Goal: Communication & Community: Answer question/provide support

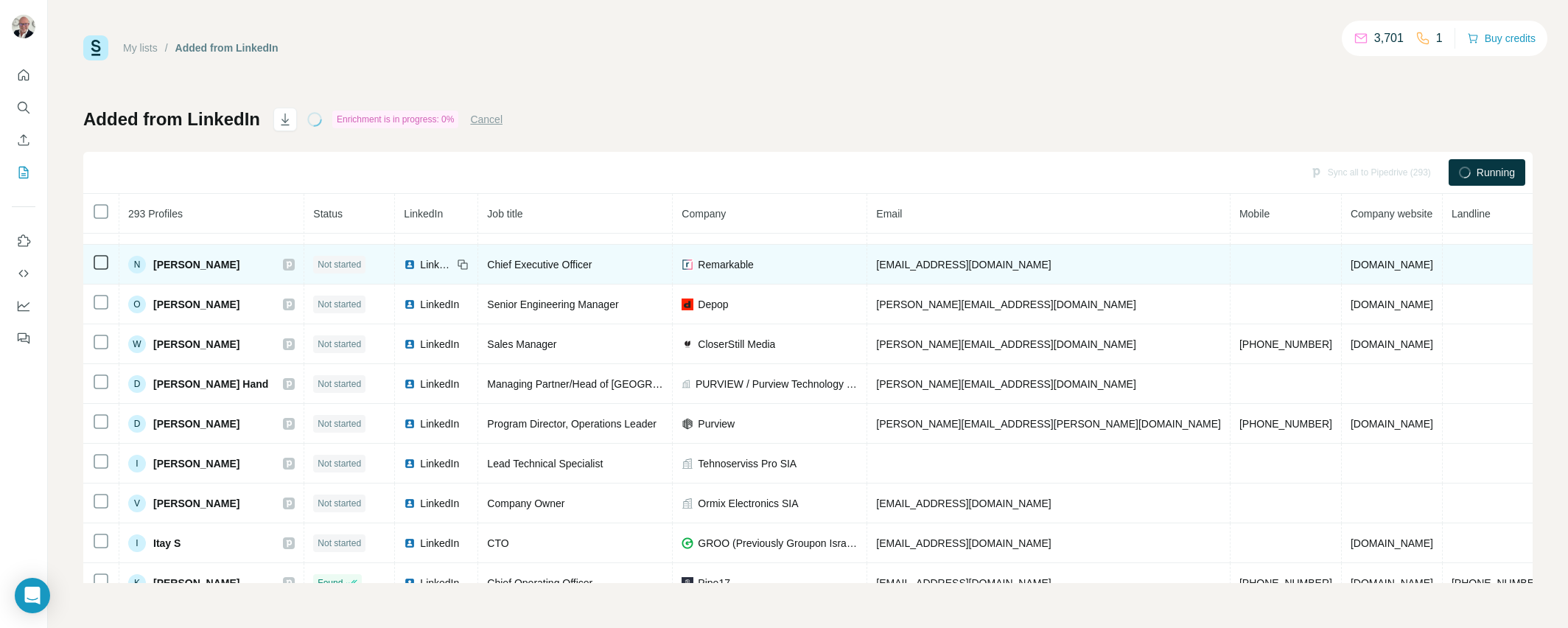
scroll to position [1, 0]
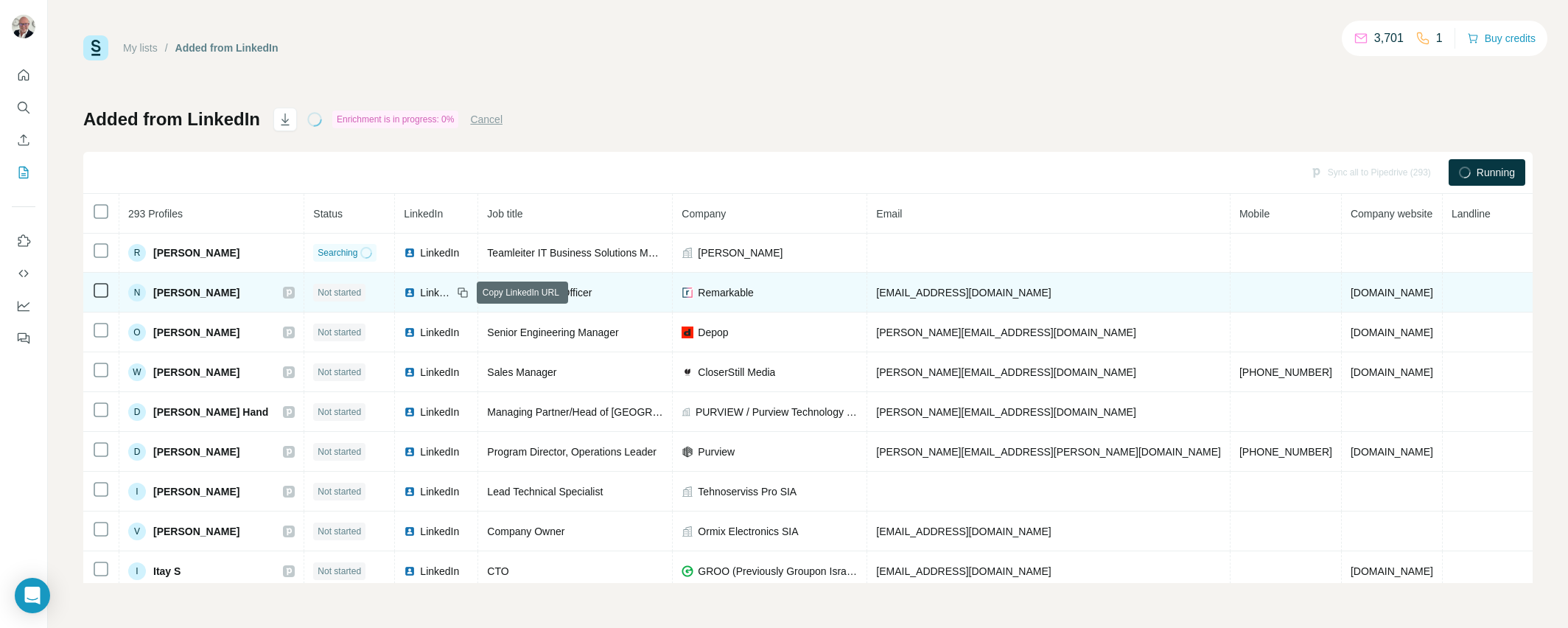
click at [462, 291] on icon at bounding box center [462, 292] width 12 height 12
click at [468, 290] on icon at bounding box center [462, 292] width 12 height 12
click at [259, 295] on div "N Nick Towers" at bounding box center [212, 293] width 166 height 18
click at [181, 293] on span "Nick Towers" at bounding box center [196, 292] width 86 height 14
click at [333, 293] on span "Not started" at bounding box center [339, 292] width 43 height 14
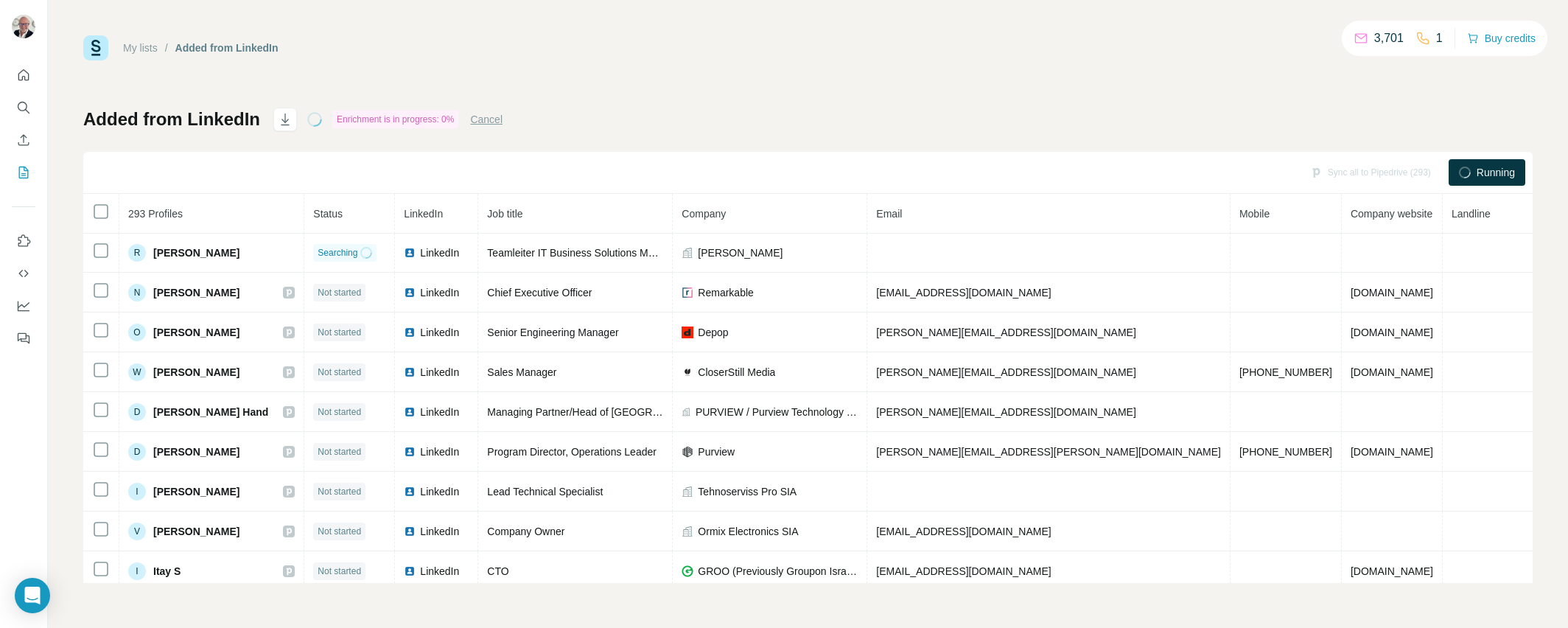
click at [68, 295] on div "My lists / Added from LinkedIn 3,701 1 Buy credits Added from LinkedIn Enrichme…" at bounding box center [808, 314] width 1520 height 628
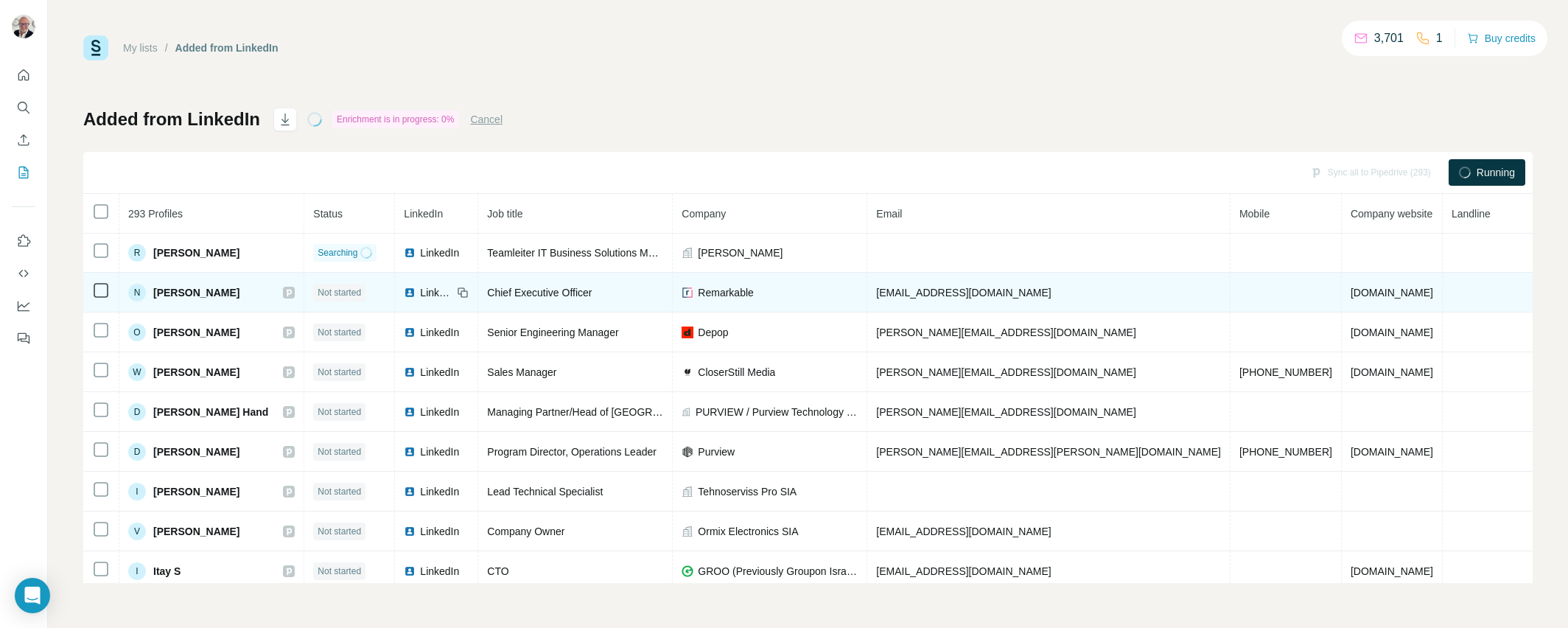
click at [83, 289] on div "My lists / Added from LinkedIn 3,701 1 Buy credits Added from LinkedIn Enrichme…" at bounding box center [808, 314] width 1520 height 628
click at [93, 288] on icon at bounding box center [101, 290] width 18 height 18
click at [159, 290] on span "Nick Towers" at bounding box center [196, 292] width 86 height 14
click at [136, 291] on div "N" at bounding box center [137, 293] width 18 height 18
click at [444, 295] on span "LinkedIn" at bounding box center [437, 292] width 33 height 14
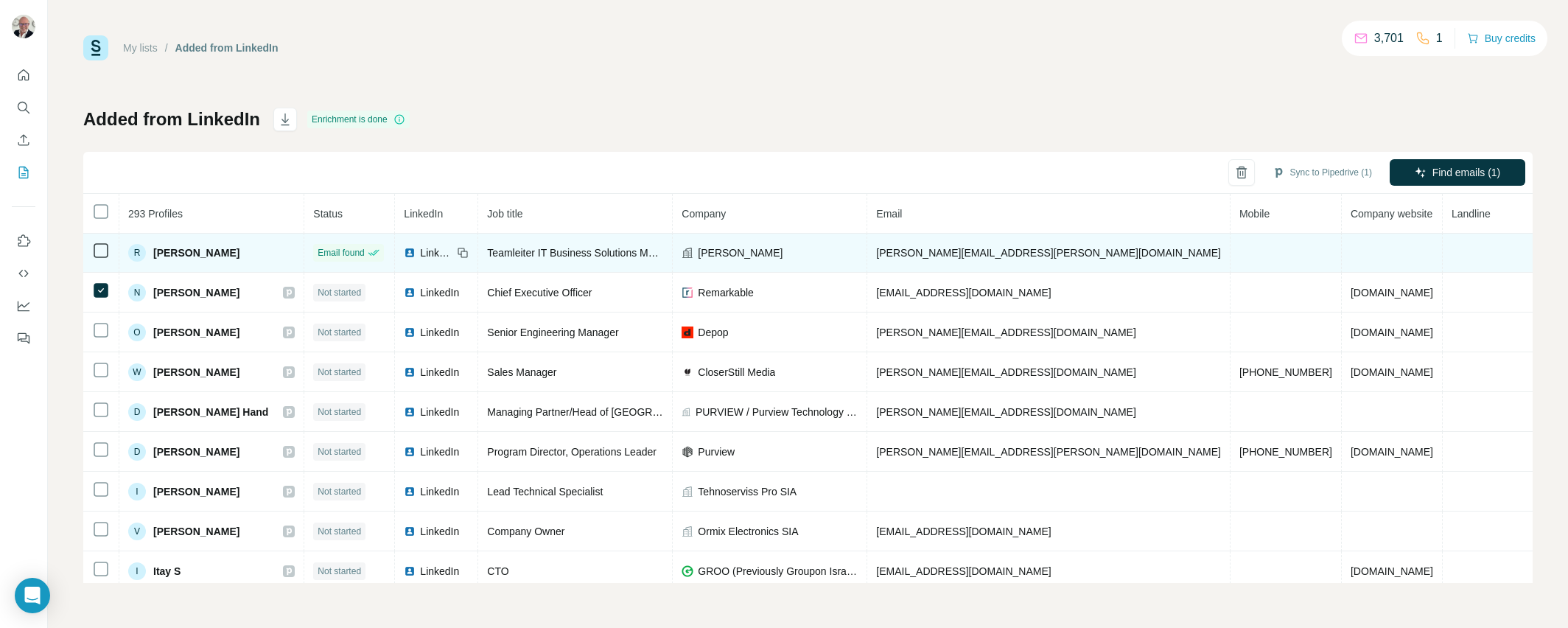
click at [189, 249] on span "Roger Bachmann" at bounding box center [196, 252] width 86 height 14
click at [153, 251] on div "R Roger Bachmann" at bounding box center [184, 253] width 111 height 18
click at [230, 250] on span "Roger Bachmann" at bounding box center [196, 252] width 86 height 14
click at [464, 253] on icon at bounding box center [464, 253] width 6 height 6
click at [460, 253] on icon at bounding box center [462, 252] width 12 height 12
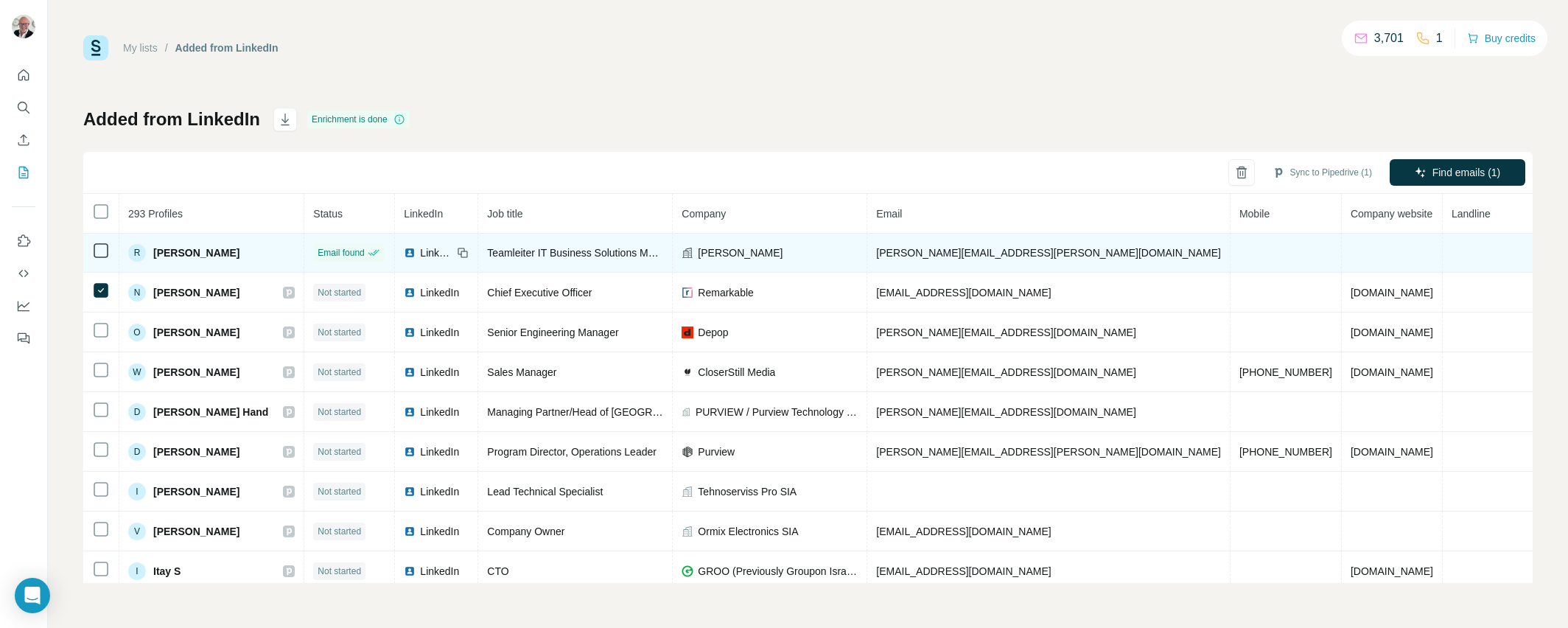
click at [214, 252] on span "Roger Bachmann" at bounding box center [196, 252] width 86 height 14
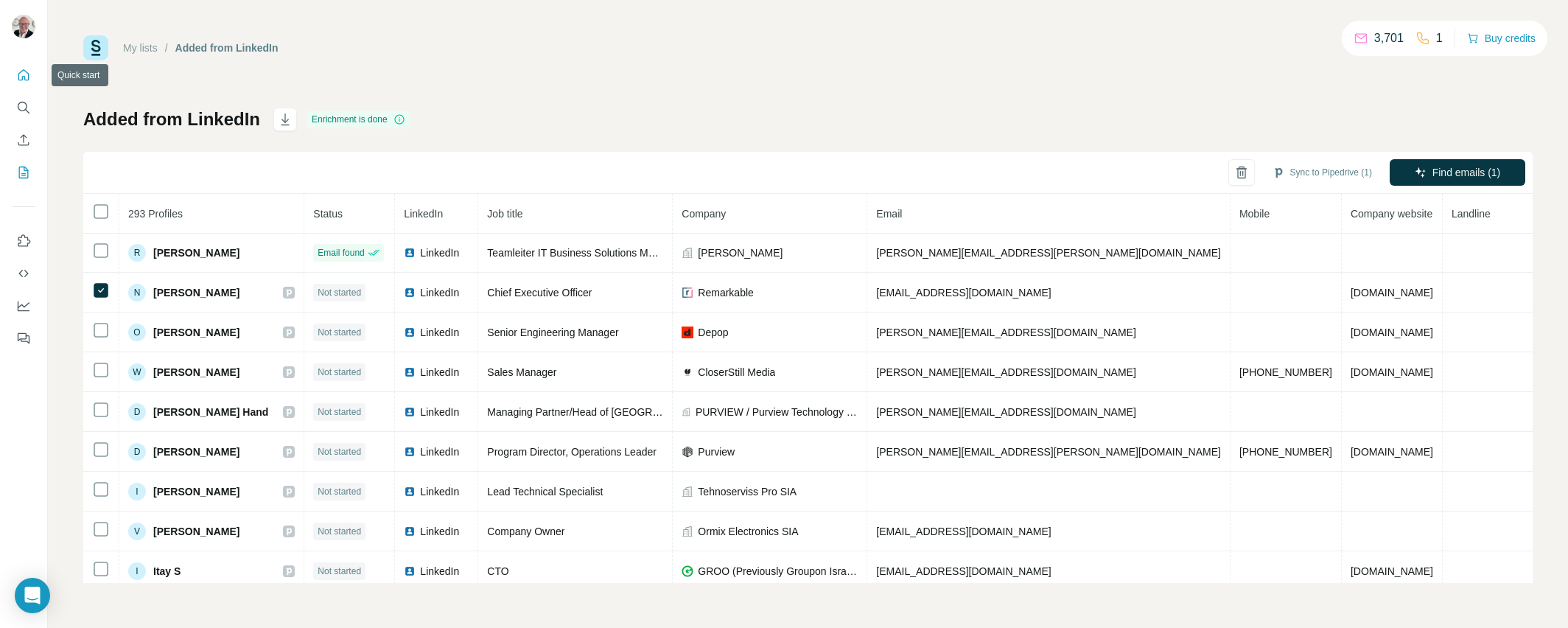
click at [26, 78] on icon "Quick start" at bounding box center [24, 75] width 14 height 14
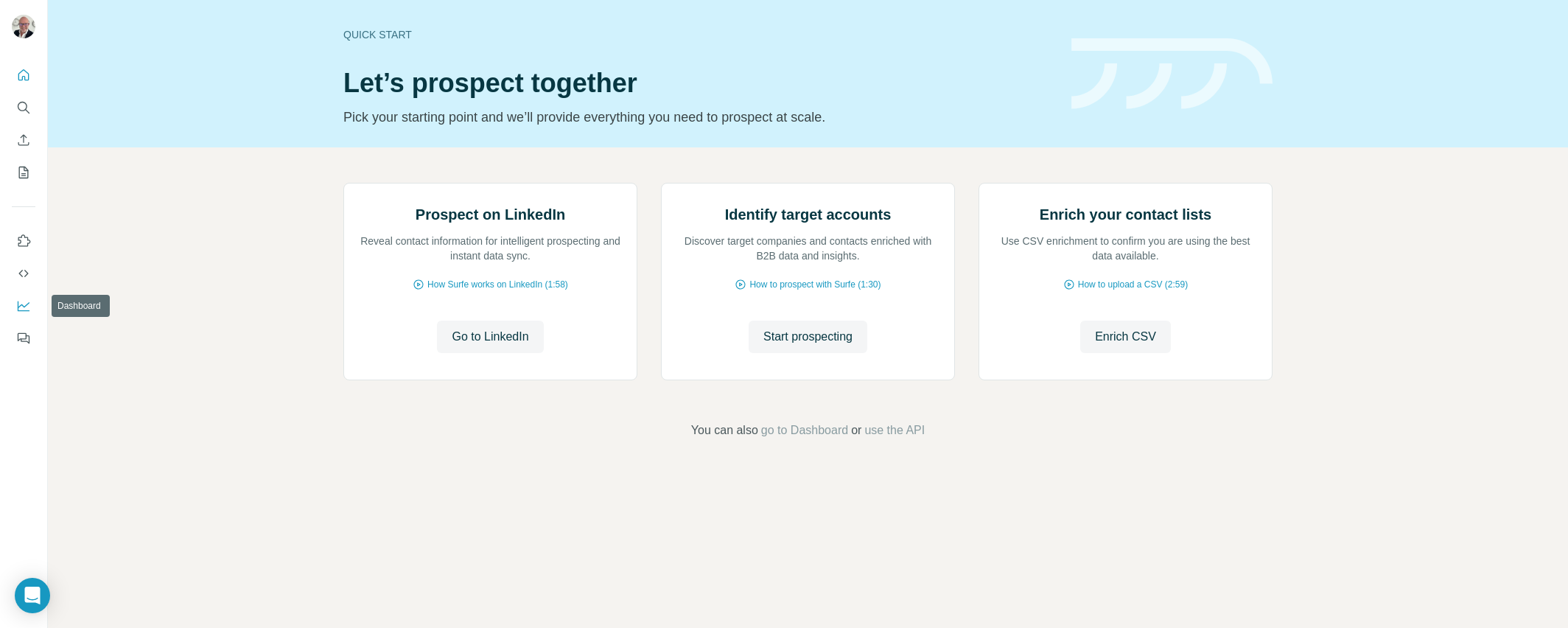
click at [23, 305] on icon "Dashboard" at bounding box center [24, 306] width 14 height 14
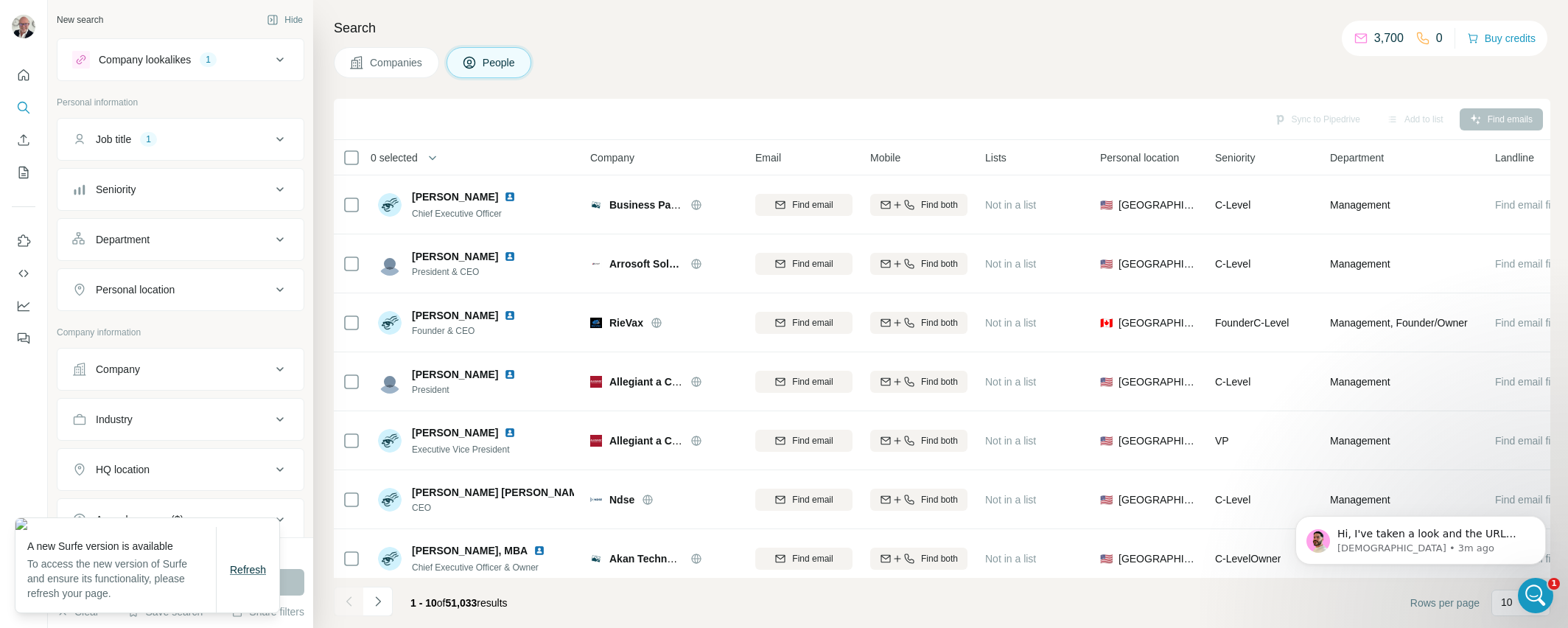
click at [258, 576] on span "Refresh" at bounding box center [248, 570] width 36 height 12
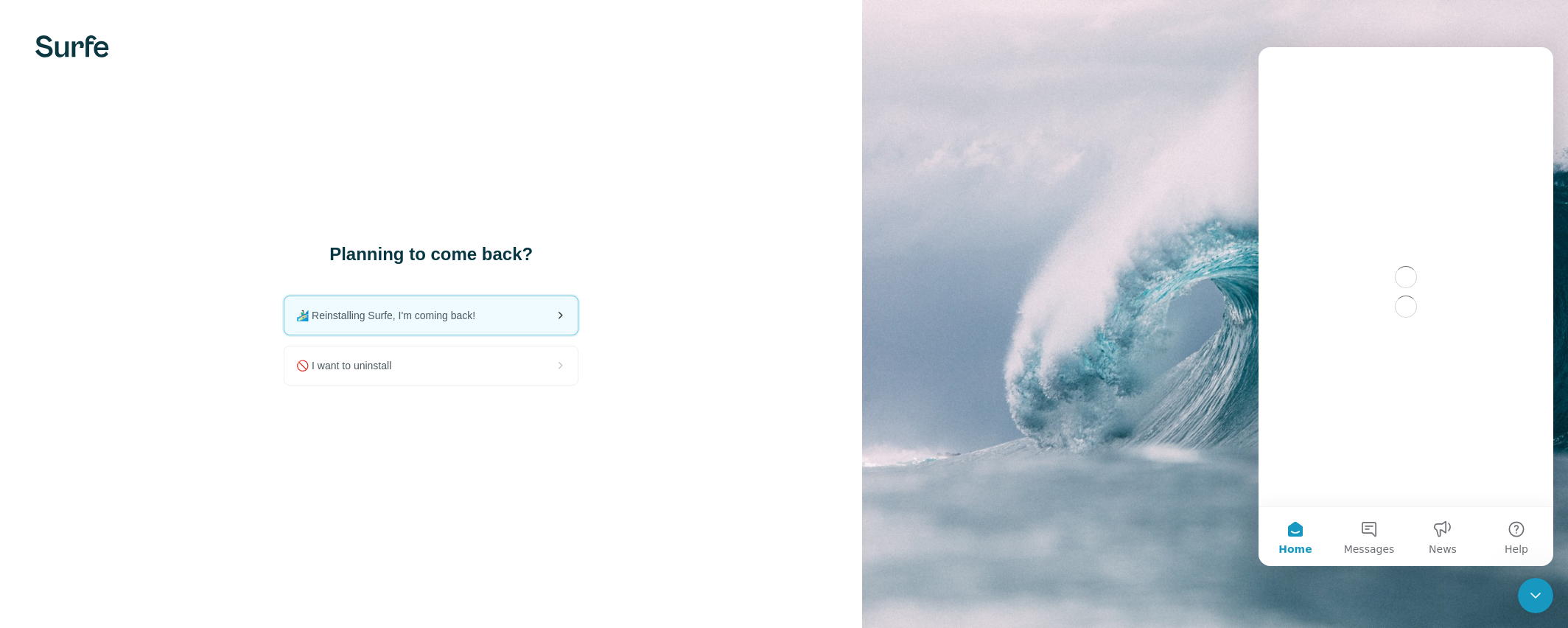
click at [369, 319] on span "🏄🏻‍♂️ Reinstalling Surfe, I'm coming back!" at bounding box center [392, 316] width 191 height 14
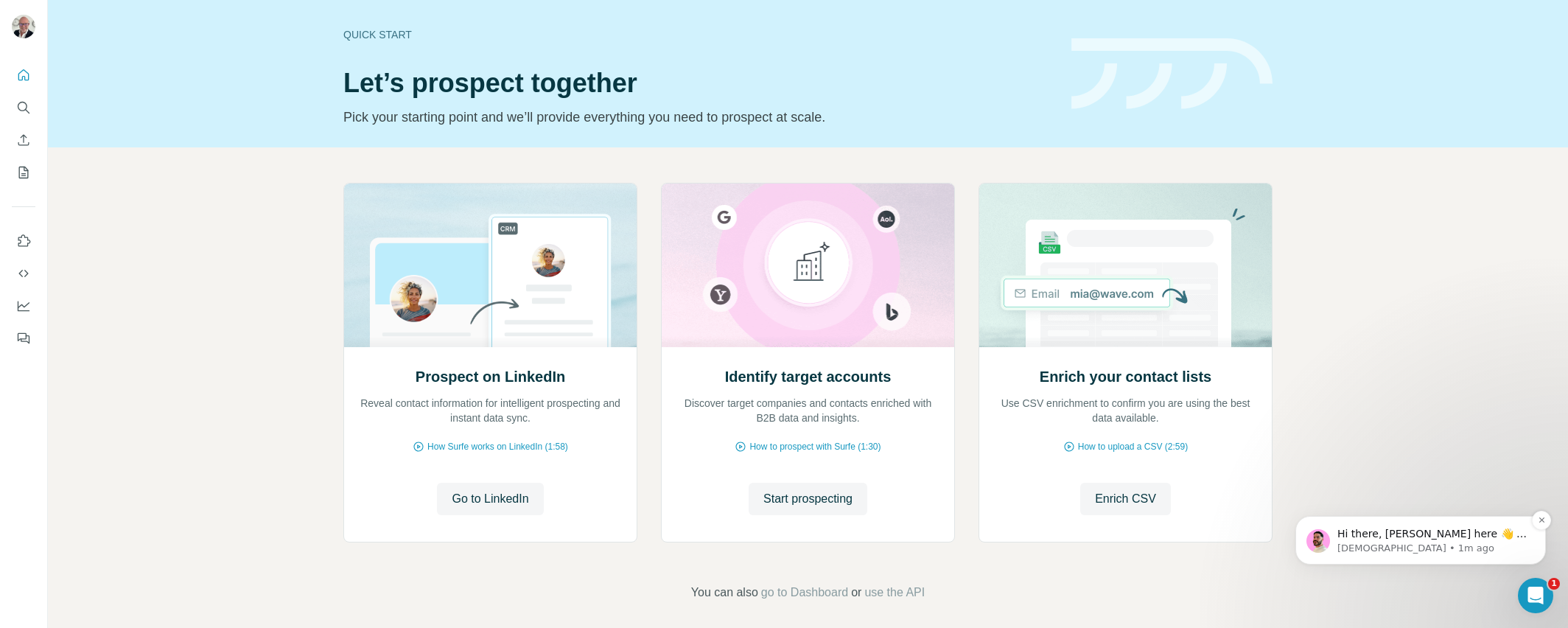
click at [1414, 538] on p "Hi there, [PERSON_NAME] here 👋 I hope you're doing well and thank you for reach…" at bounding box center [1432, 535] width 190 height 14
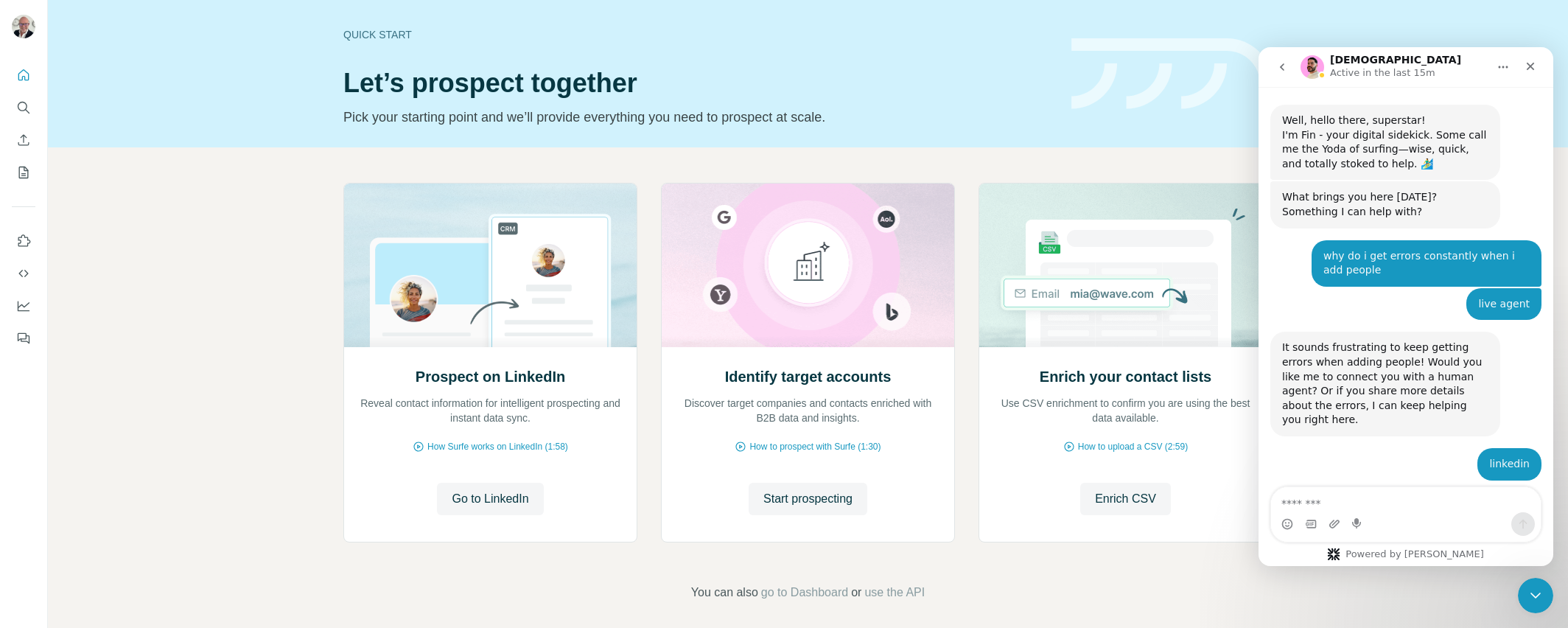
scroll to position [2, 0]
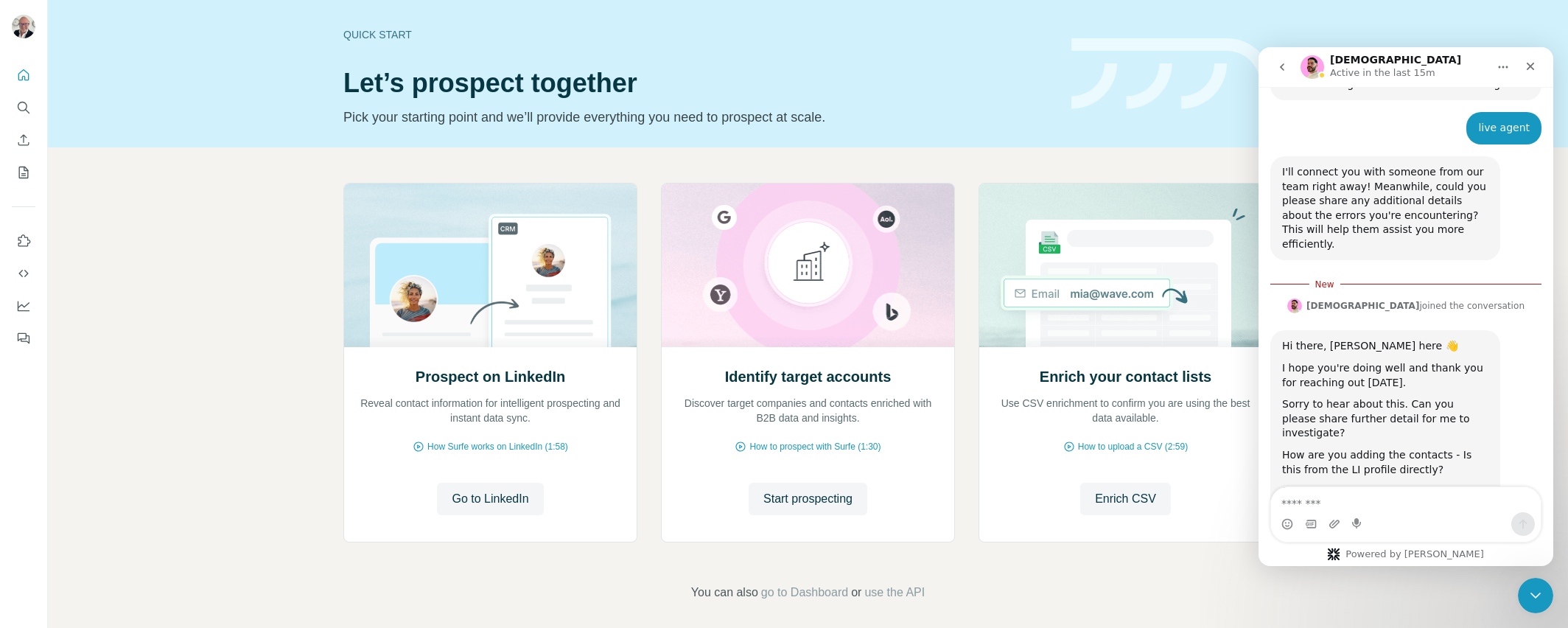
click at [1358, 489] on textarea "Message…" at bounding box center [1406, 500] width 269 height 25
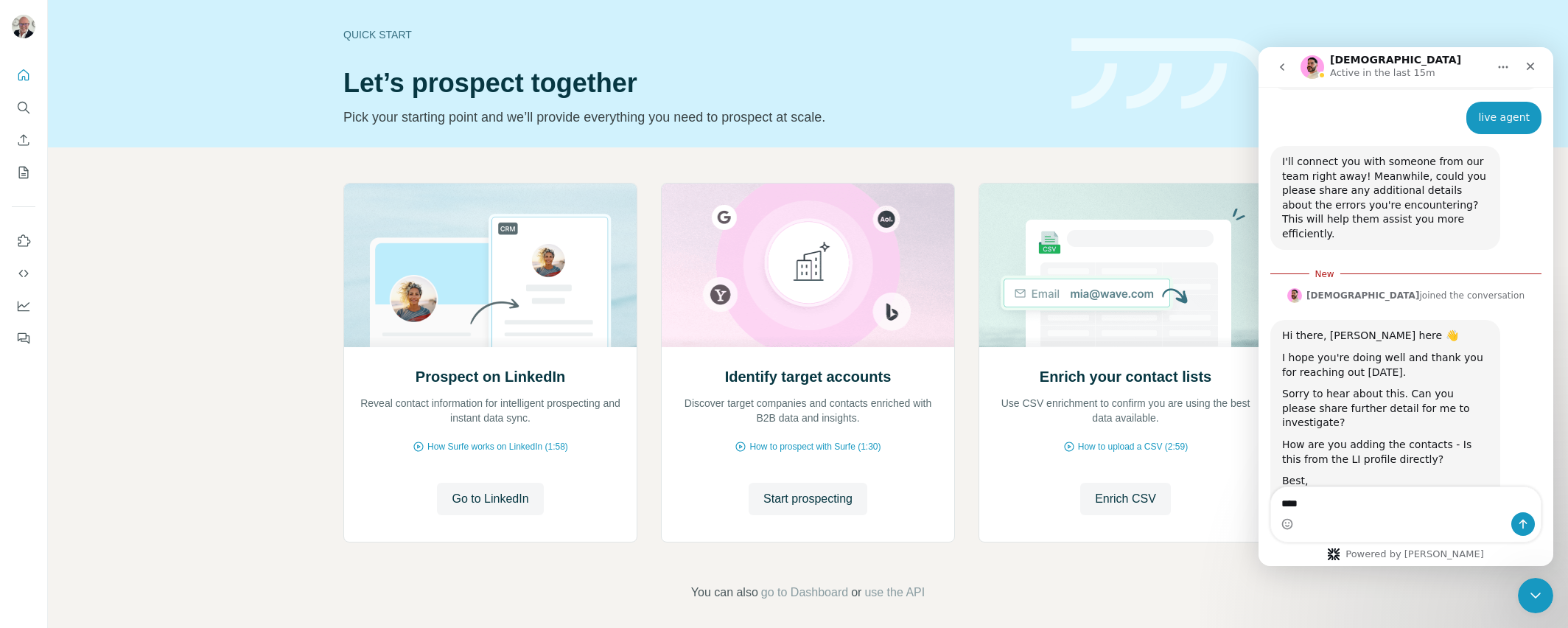
type textarea "*****"
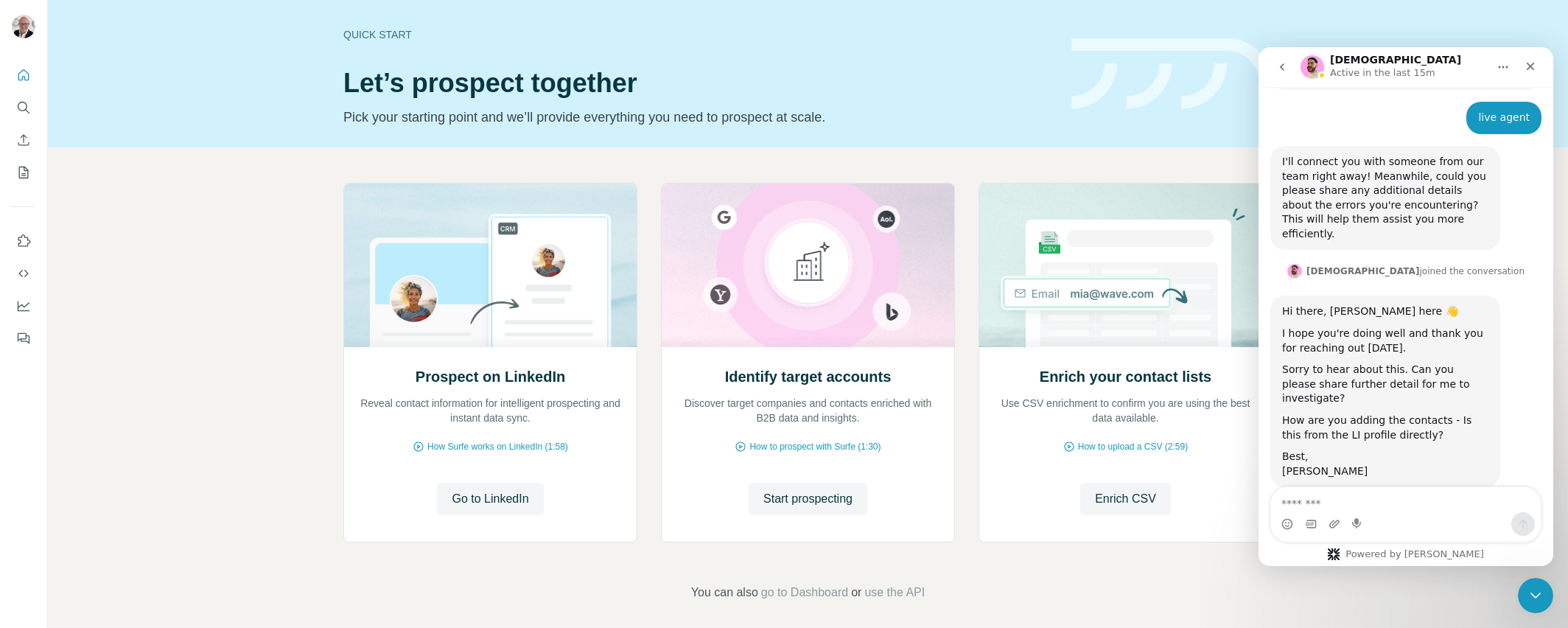
scroll to position [908, 0]
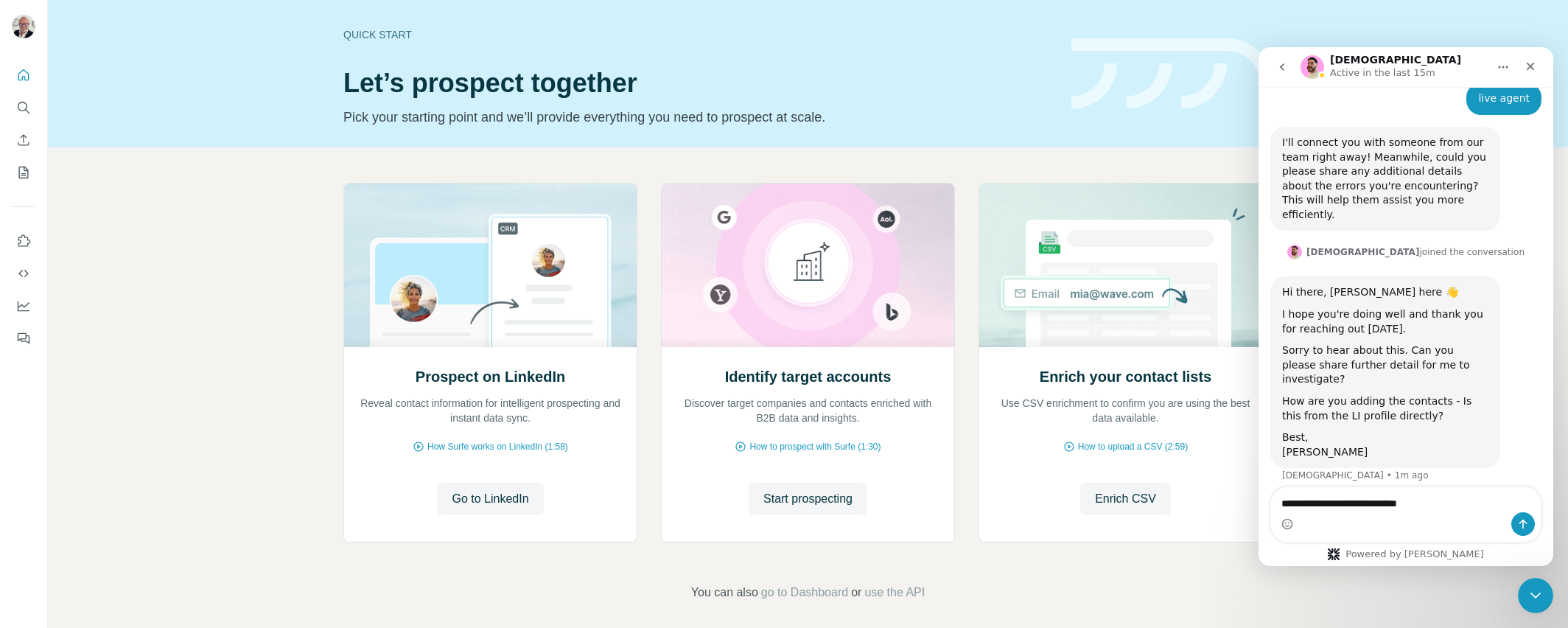
type textarea "**********"
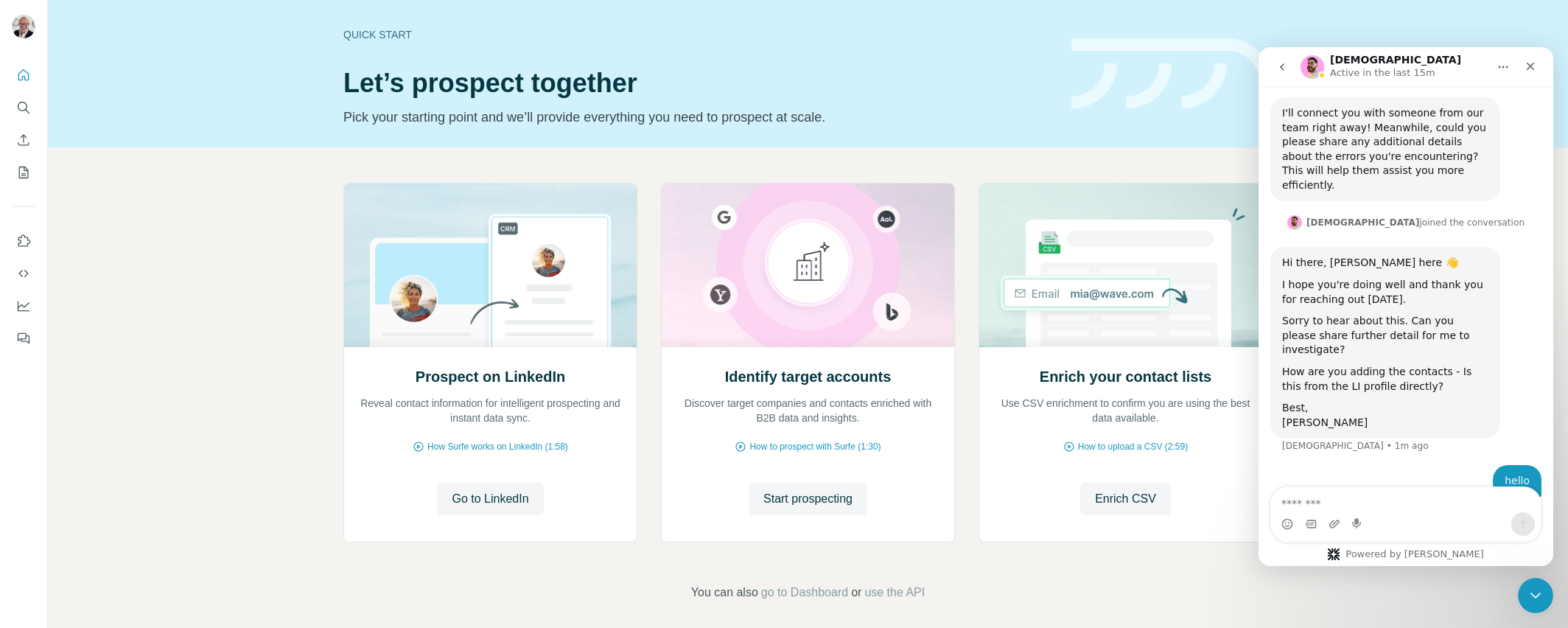
scroll to position [941, 0]
type textarea "**********"
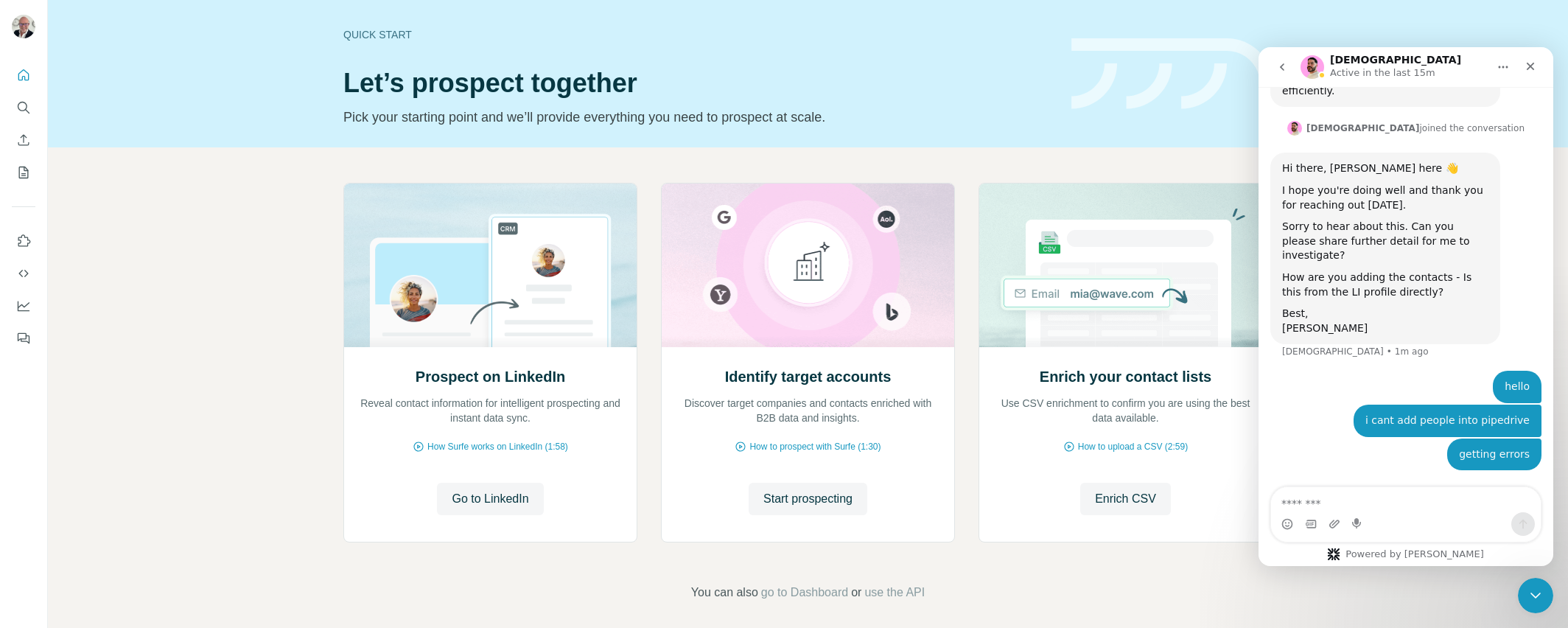
scroll to position [1032, 0]
type textarea "*"
click at [1344, 520] on div "Intercom messenger" at bounding box center [1406, 524] width 269 height 24
click at [1340, 520] on div "Intercom messenger" at bounding box center [1406, 524] width 269 height 24
click at [1338, 525] on icon "Upload attachment" at bounding box center [1335, 524] width 12 height 12
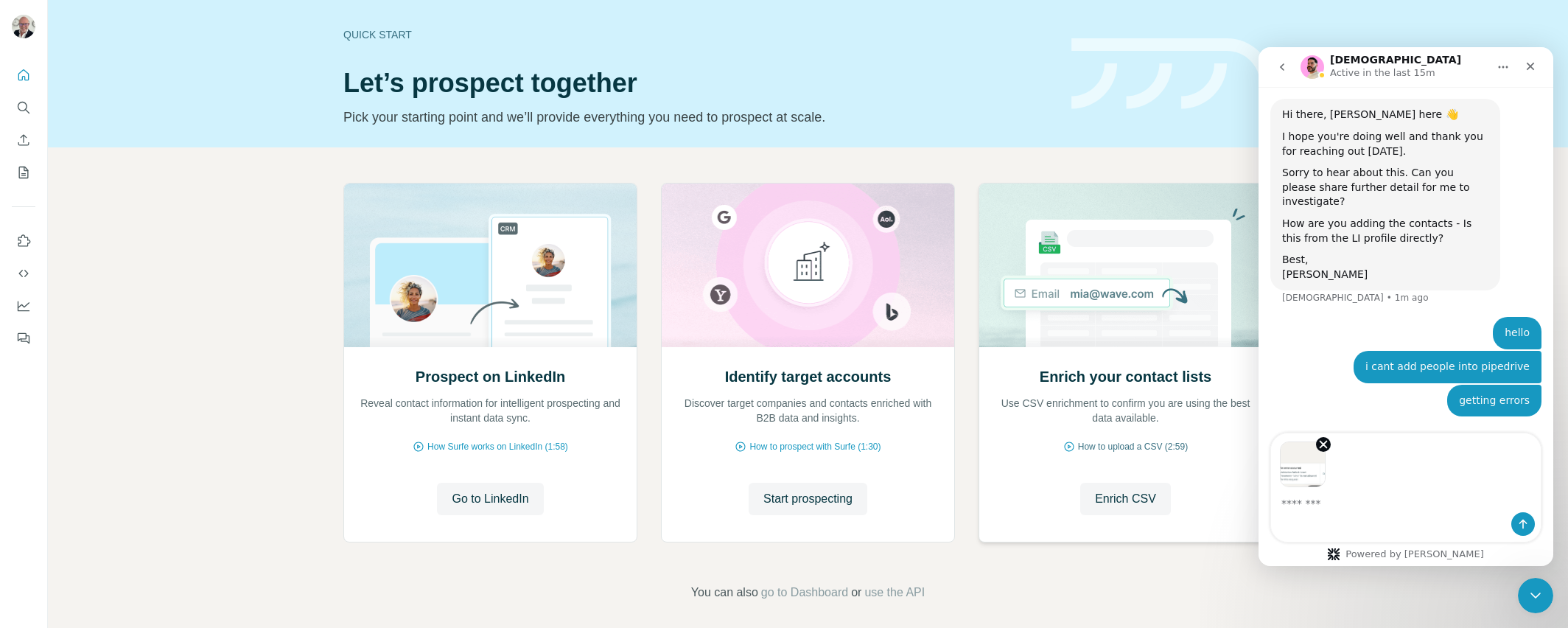
scroll to position [1086, 0]
click at [1523, 528] on icon "Send a message…" at bounding box center [1523, 524] width 12 height 12
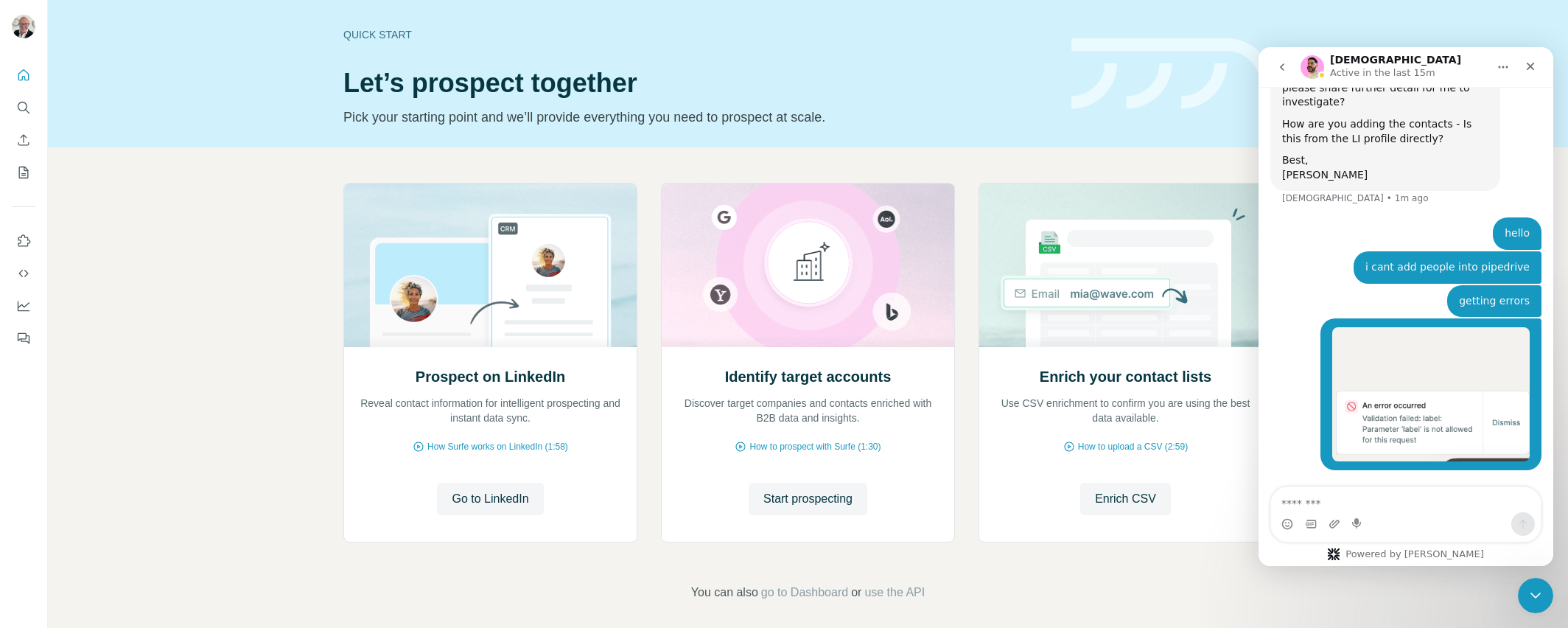
scroll to position [1185, 0]
click at [1332, 524] on icon "Upload attachment" at bounding box center [1335, 524] width 12 height 12
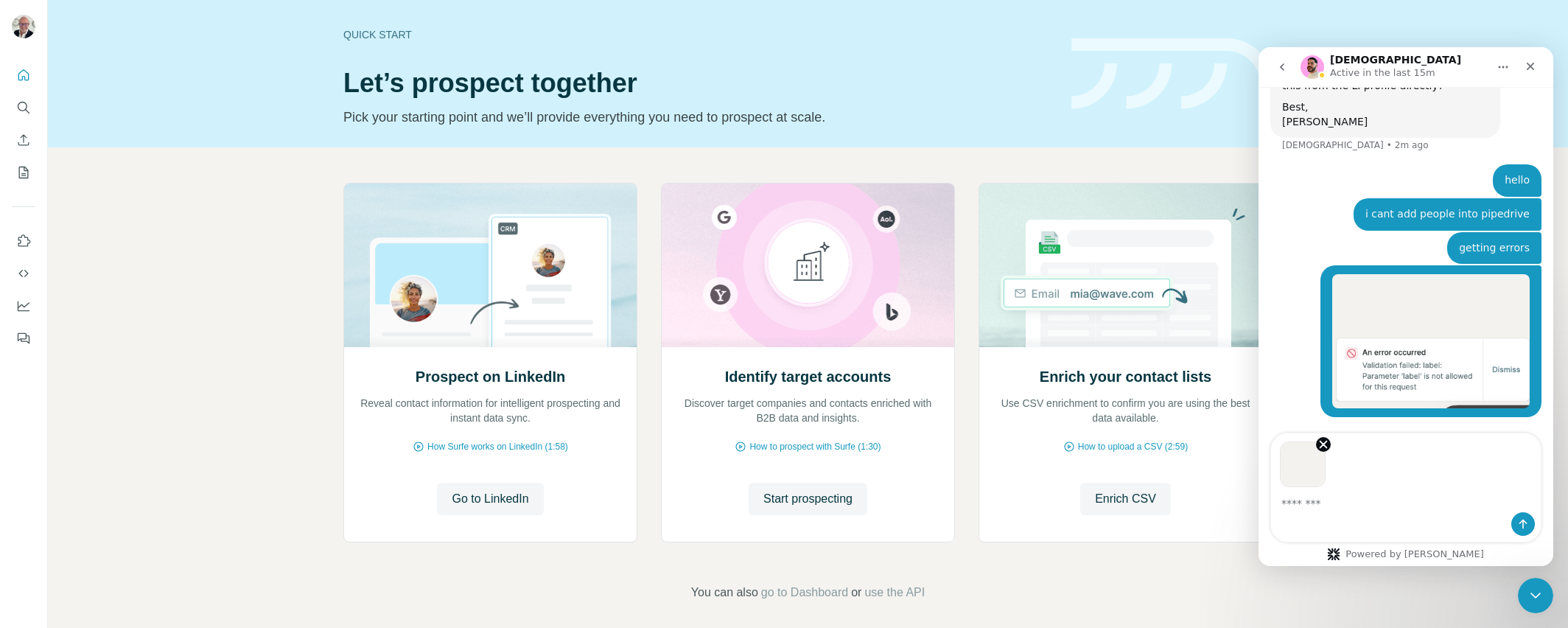
scroll to position [1238, 0]
click at [1524, 520] on icon "Send a message…" at bounding box center [1524, 525] width 8 height 10
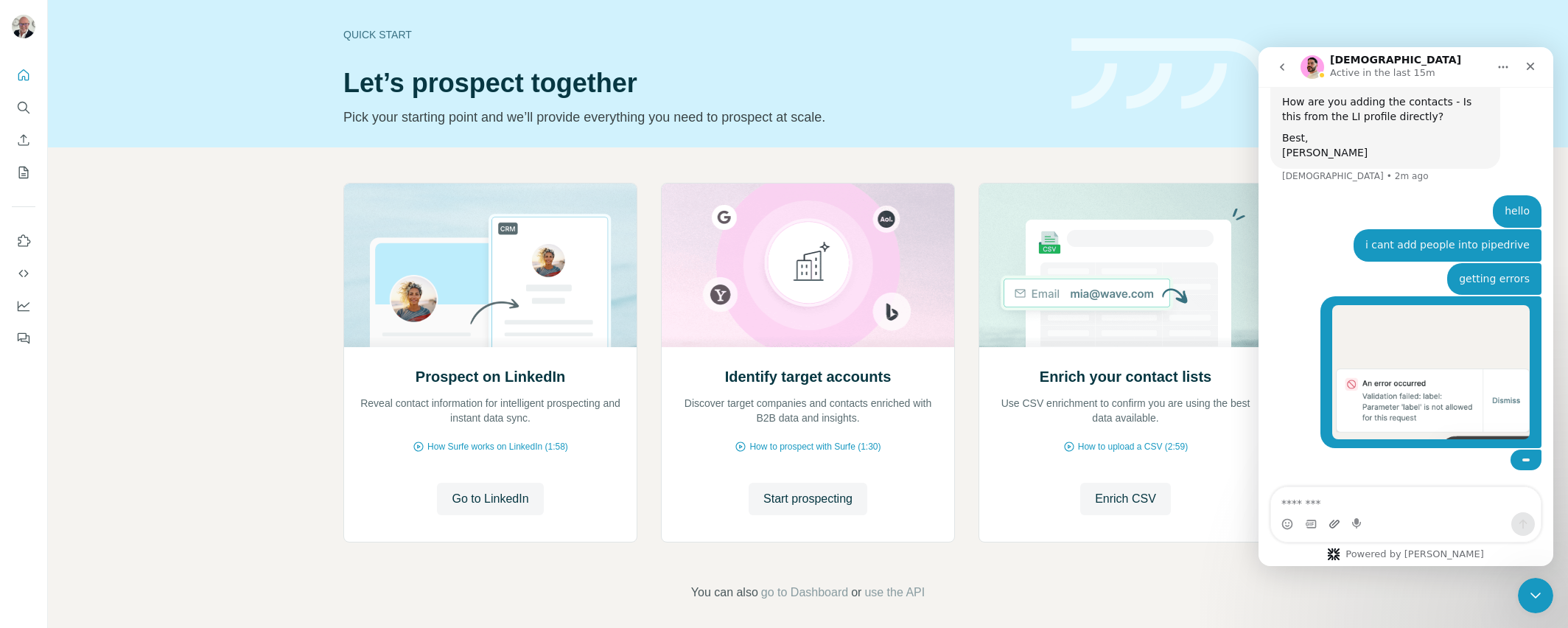
click at [1329, 522] on div "Intercom messenger" at bounding box center [1406, 524] width 269 height 24
click at [1339, 525] on icon "Upload attachment" at bounding box center [1335, 524] width 12 height 12
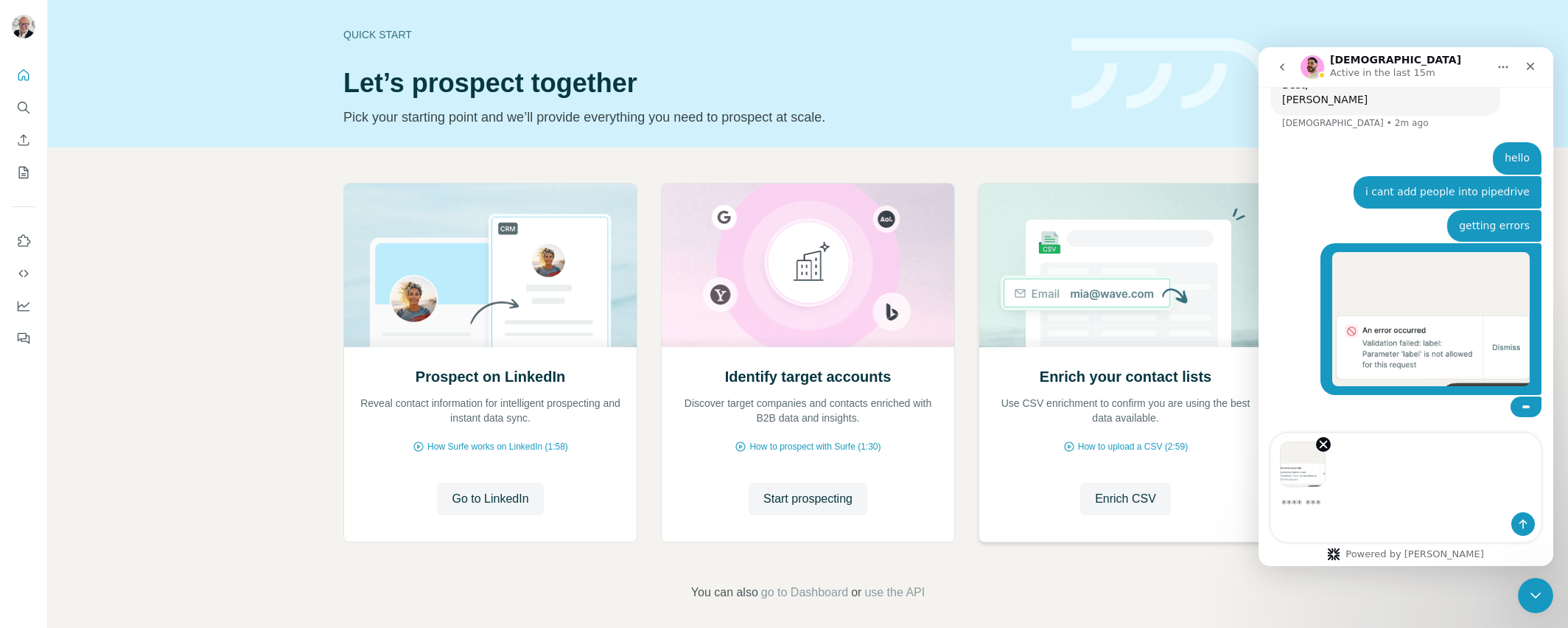
scroll to position [1261, 0]
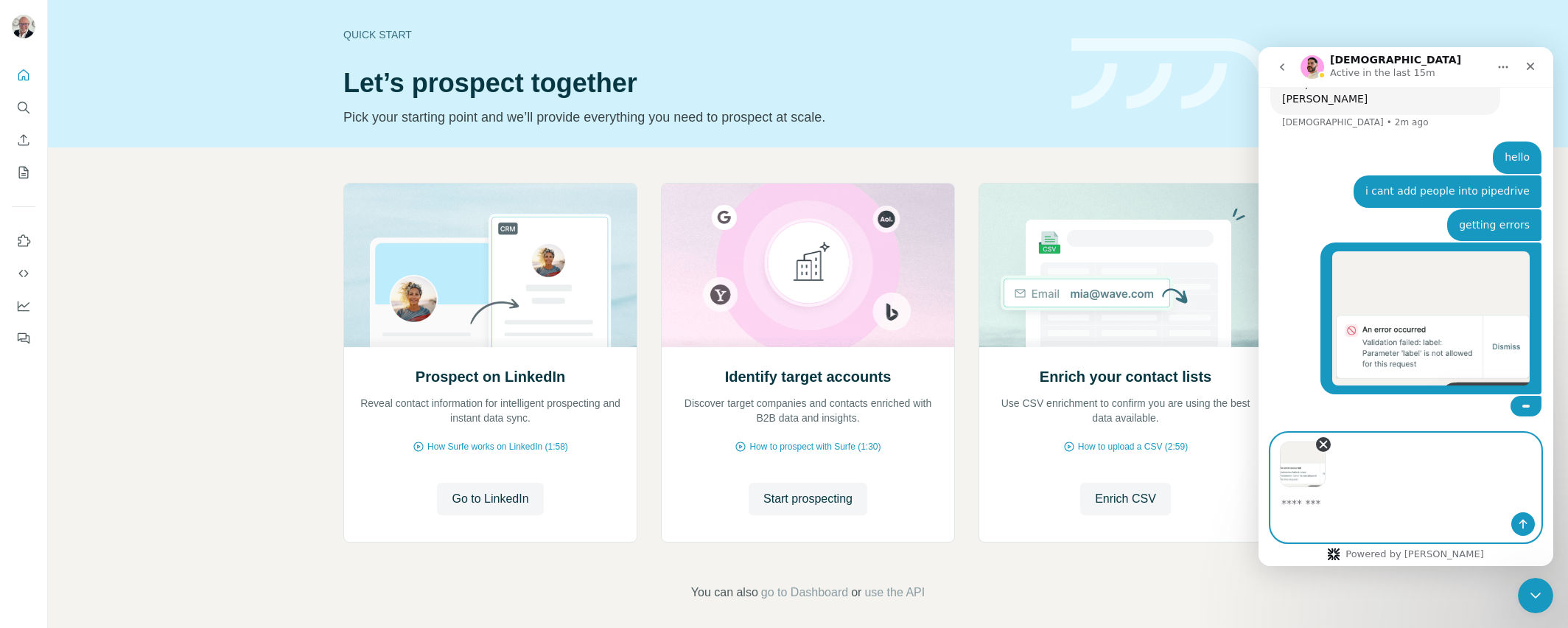
click at [1325, 441] on icon "Remove image 1" at bounding box center [1324, 444] width 14 height 14
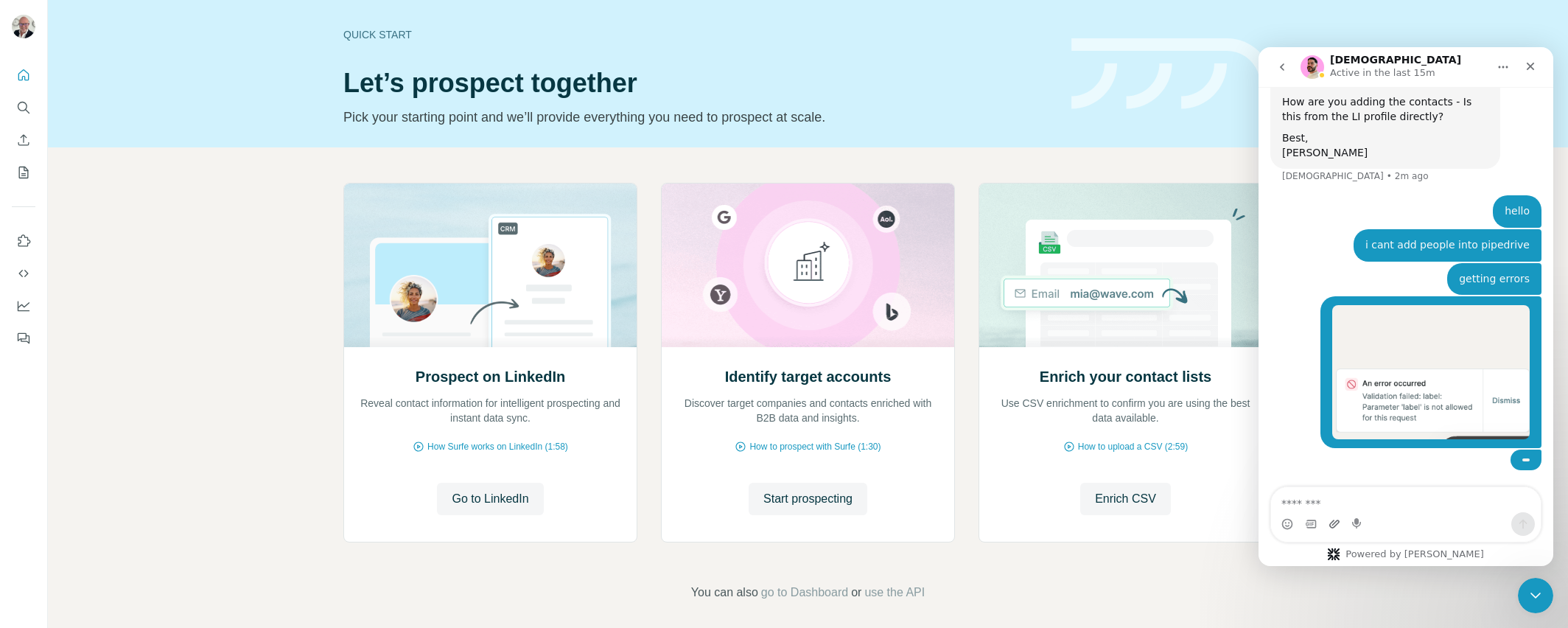
drag, startPoint x: 1325, startPoint y: 524, endPoint x: 1333, endPoint y: 523, distance: 8.1
click at [1326, 524] on div "Intercom messenger" at bounding box center [1406, 524] width 269 height 24
click at [1333, 523] on icon "Upload attachment" at bounding box center [1335, 524] width 12 height 12
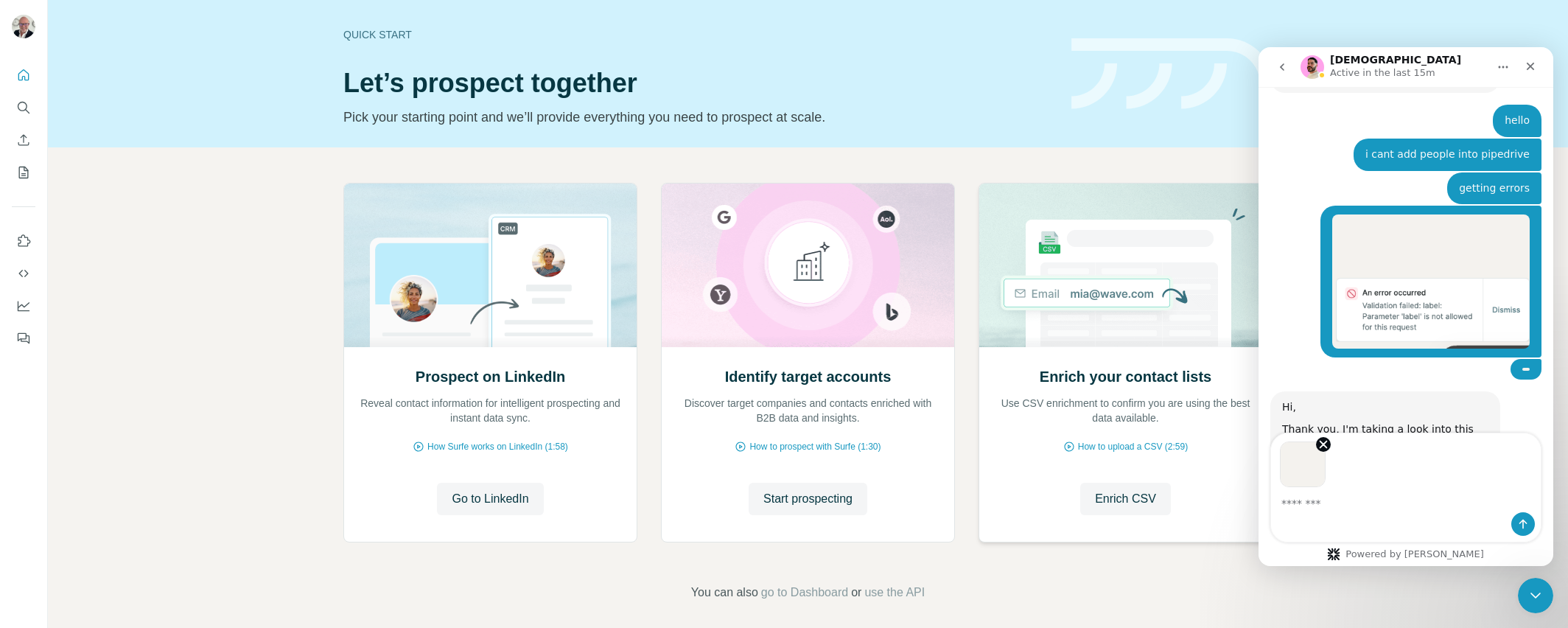
scroll to position [1284, 0]
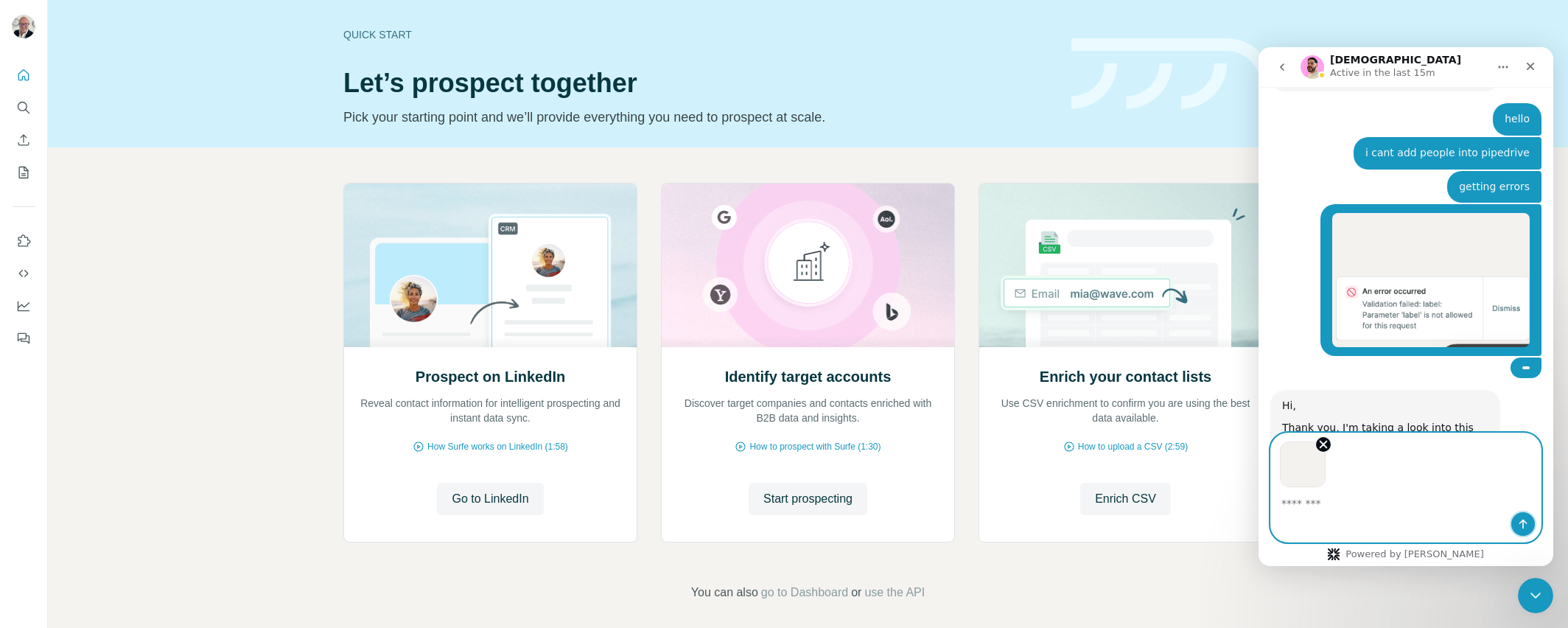
click at [1535, 524] on button "Send a message…" at bounding box center [1524, 524] width 24 height 24
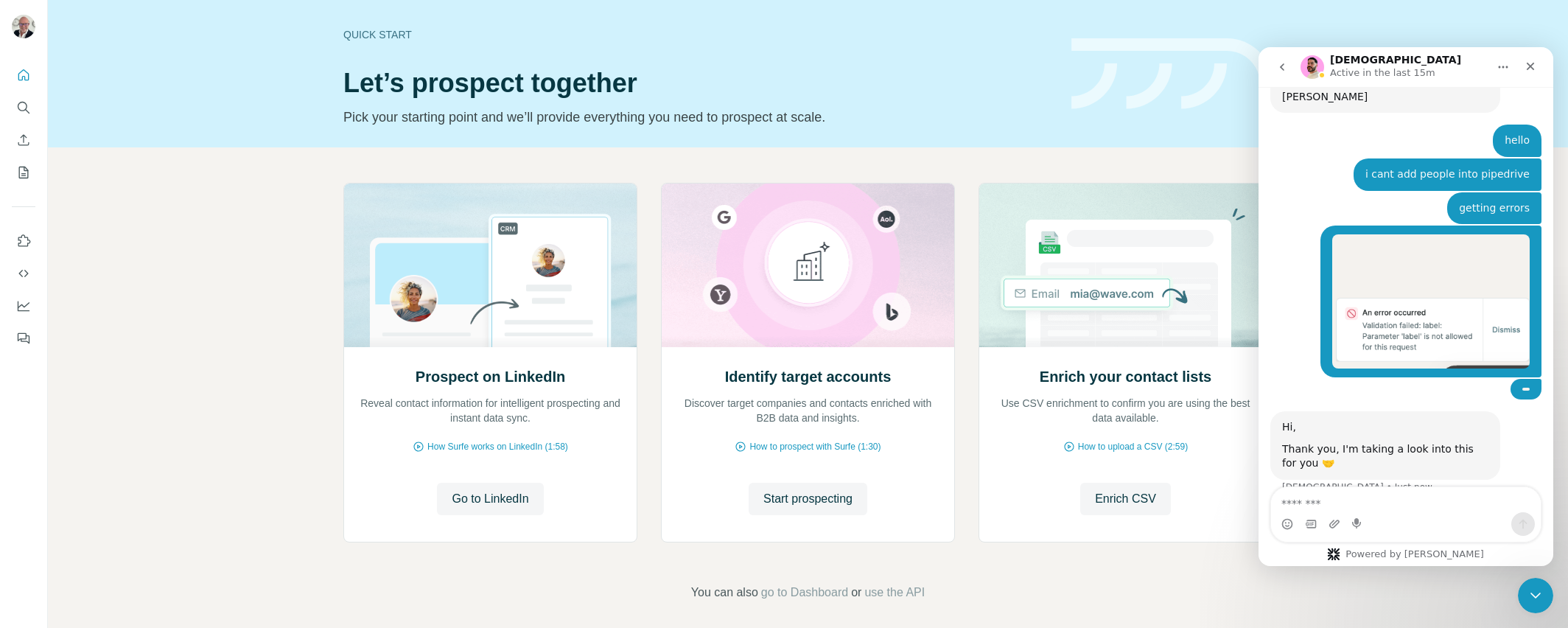
click at [1523, 507] on div "• Just now" at bounding box center [1526, 517] width 31 height 21
click at [1397, 505] on textarea "Message…" at bounding box center [1406, 500] width 269 height 25
type textarea "**********"
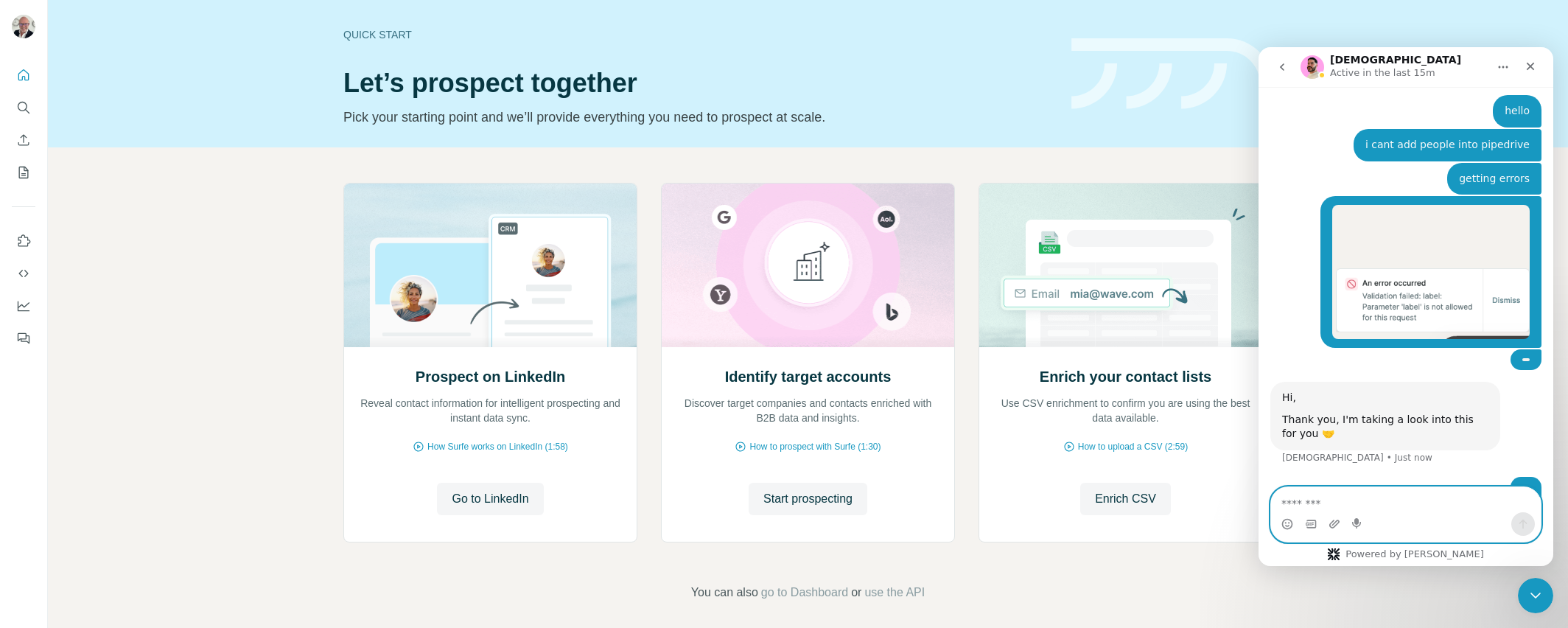
scroll to position [1297, 0]
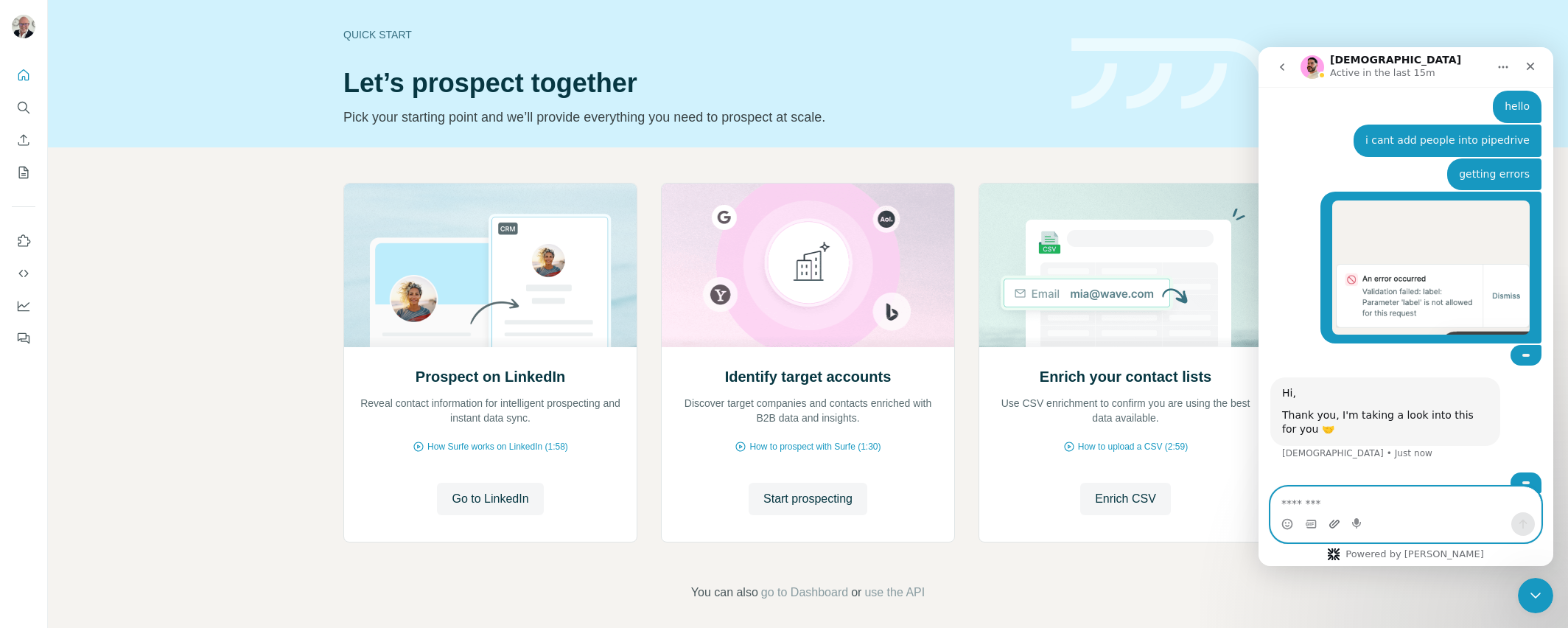
click at [1337, 521] on icon "Upload attachment" at bounding box center [1335, 524] width 12 height 12
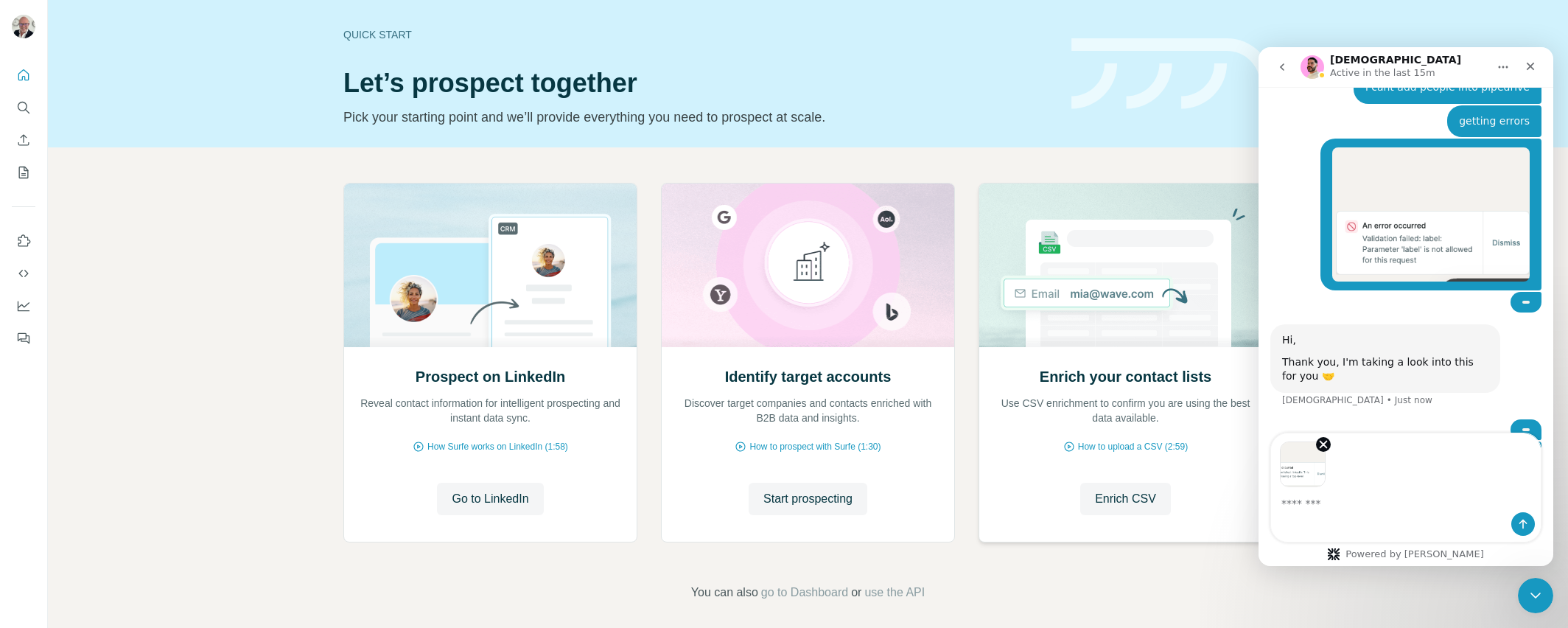
scroll to position [1350, 0]
click at [1522, 525] on icon "Send a message…" at bounding box center [1523, 524] width 12 height 12
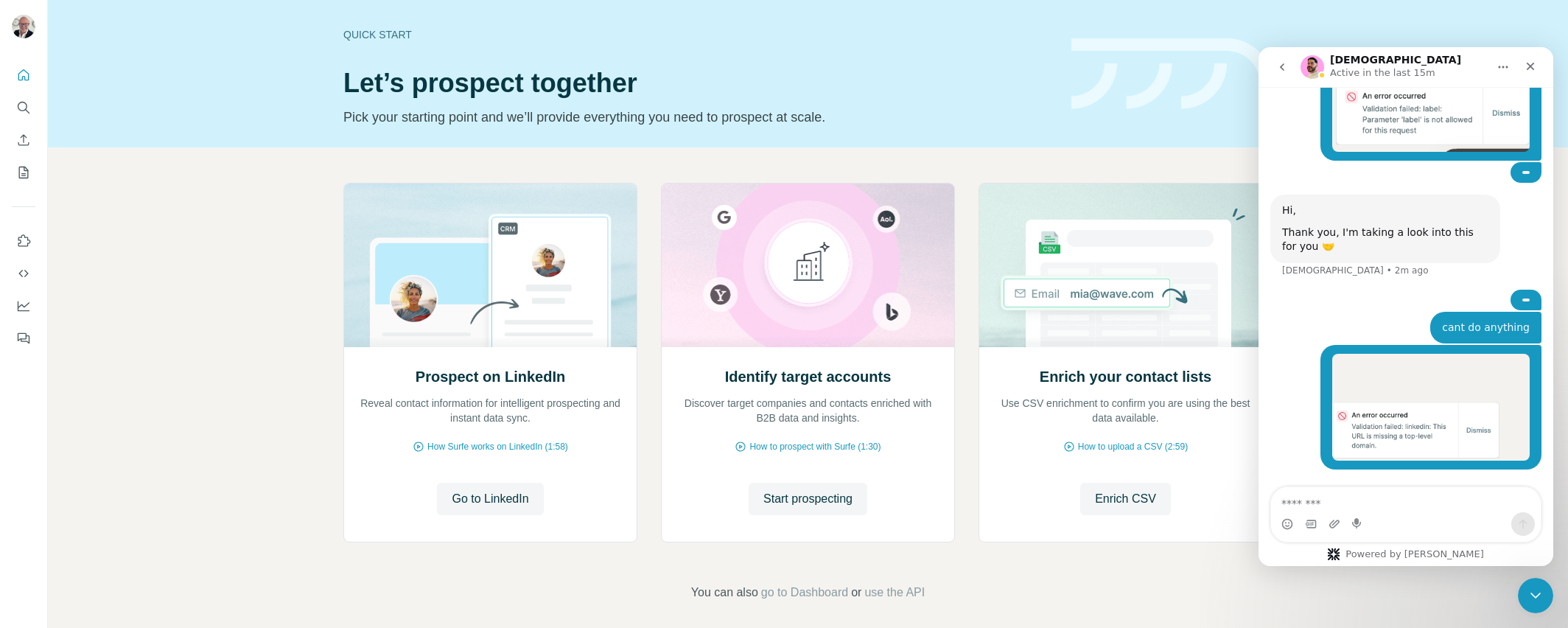
scroll to position [1423, 0]
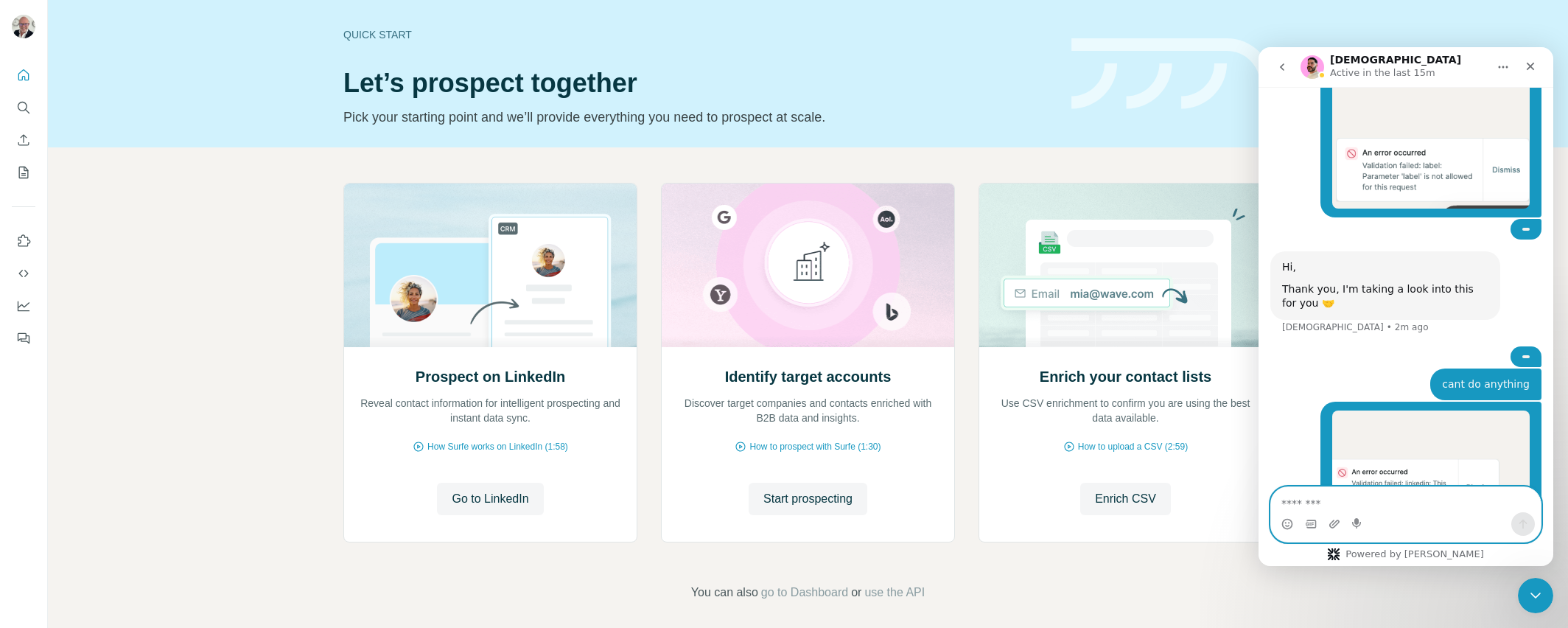
click at [1400, 500] on textarea "Message…" at bounding box center [1406, 500] width 269 height 25
type textarea "*********"
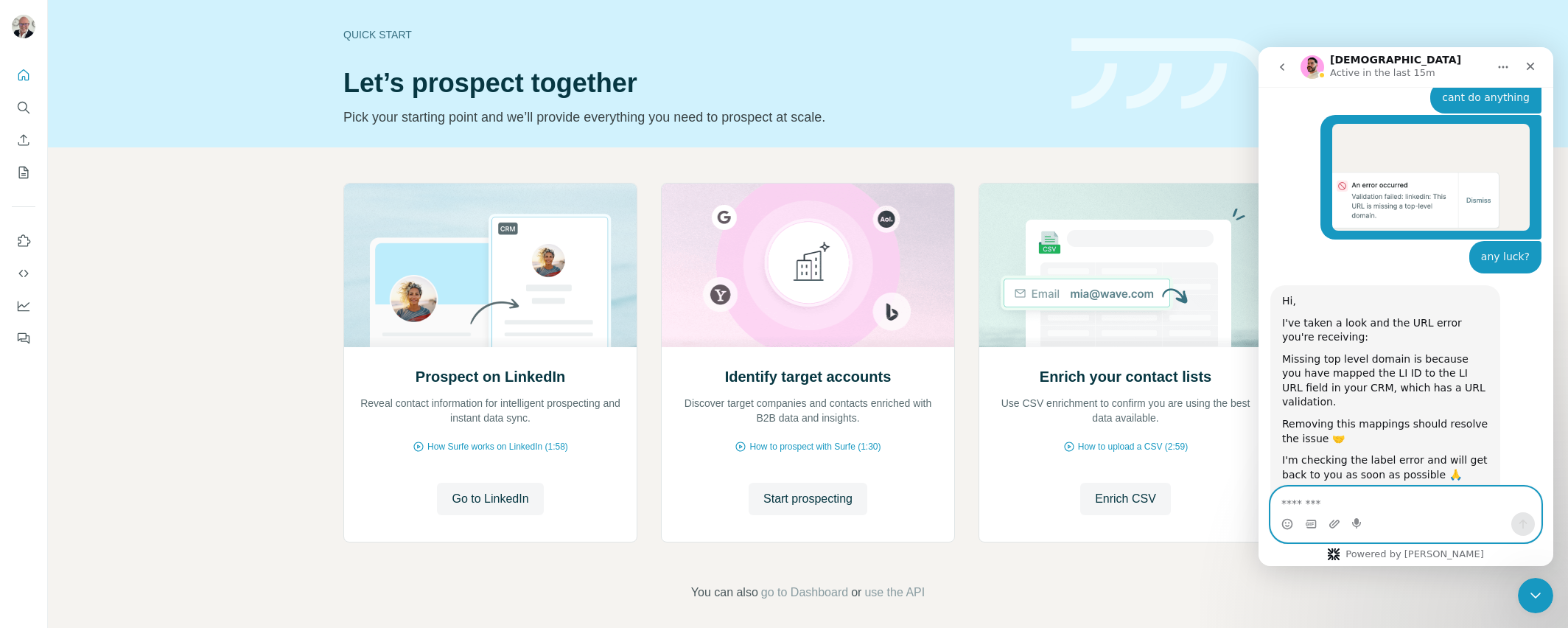
scroll to position [1696, 0]
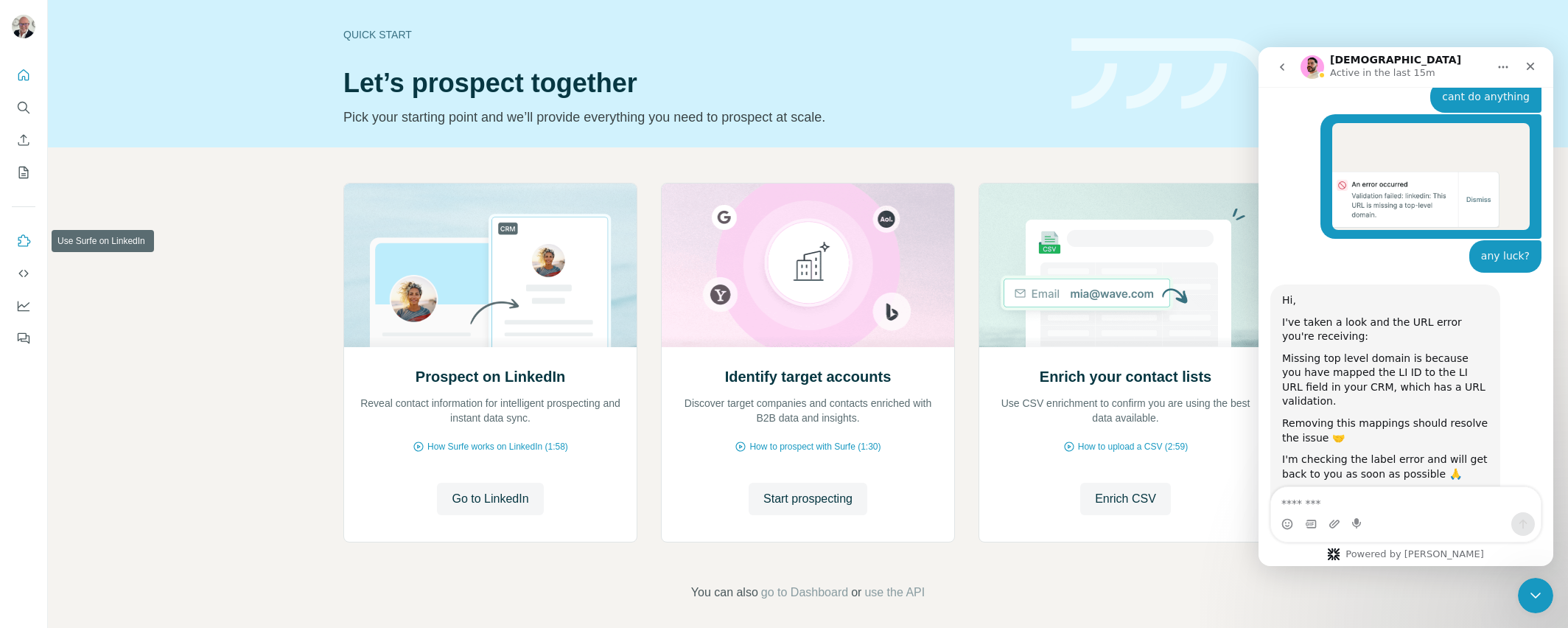
click at [22, 230] on button "Use Surfe on LinkedIn" at bounding box center [24, 241] width 24 height 26
click at [22, 71] on icon "Quick start" at bounding box center [24, 75] width 14 height 14
click at [22, 171] on icon "My lists" at bounding box center [24, 173] width 14 height 14
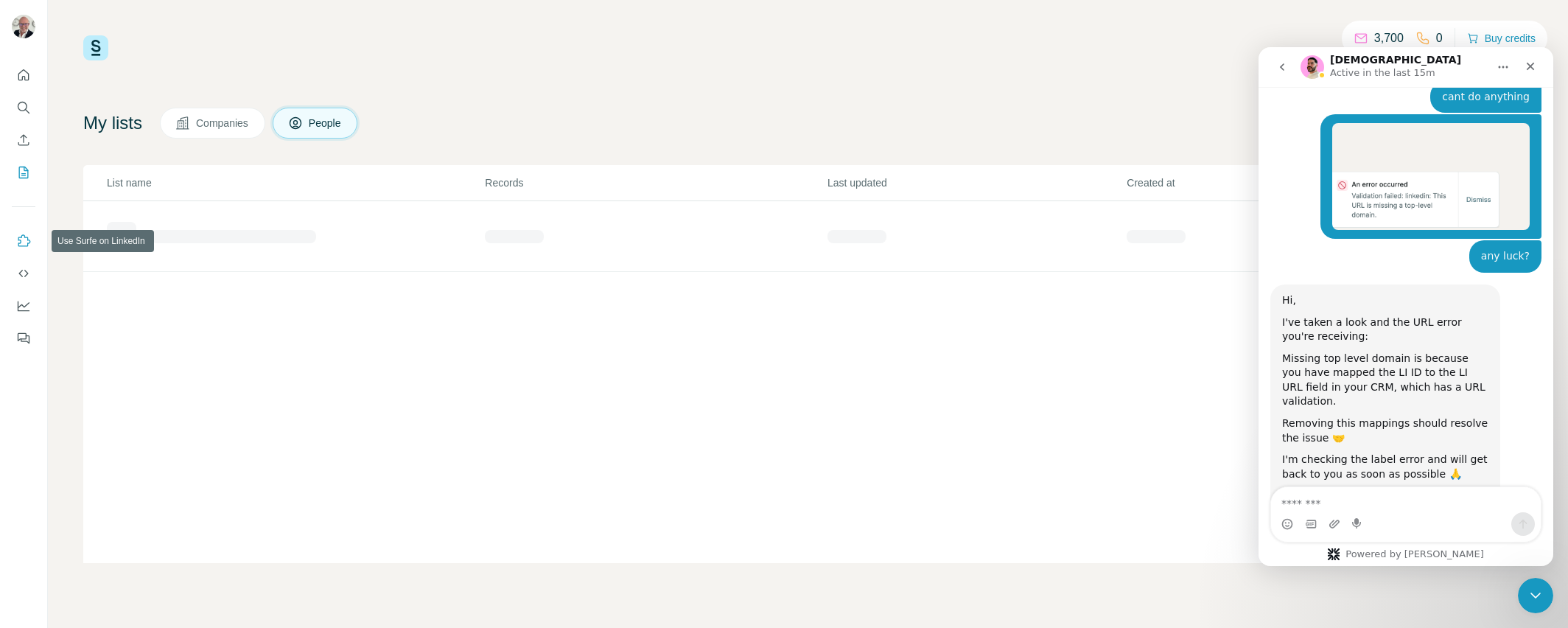
click at [22, 245] on icon "Use Surfe on LinkedIn" at bounding box center [24, 241] width 14 height 14
click at [18, 240] on icon "Use Surfe on LinkedIn" at bounding box center [24, 240] width 13 height 12
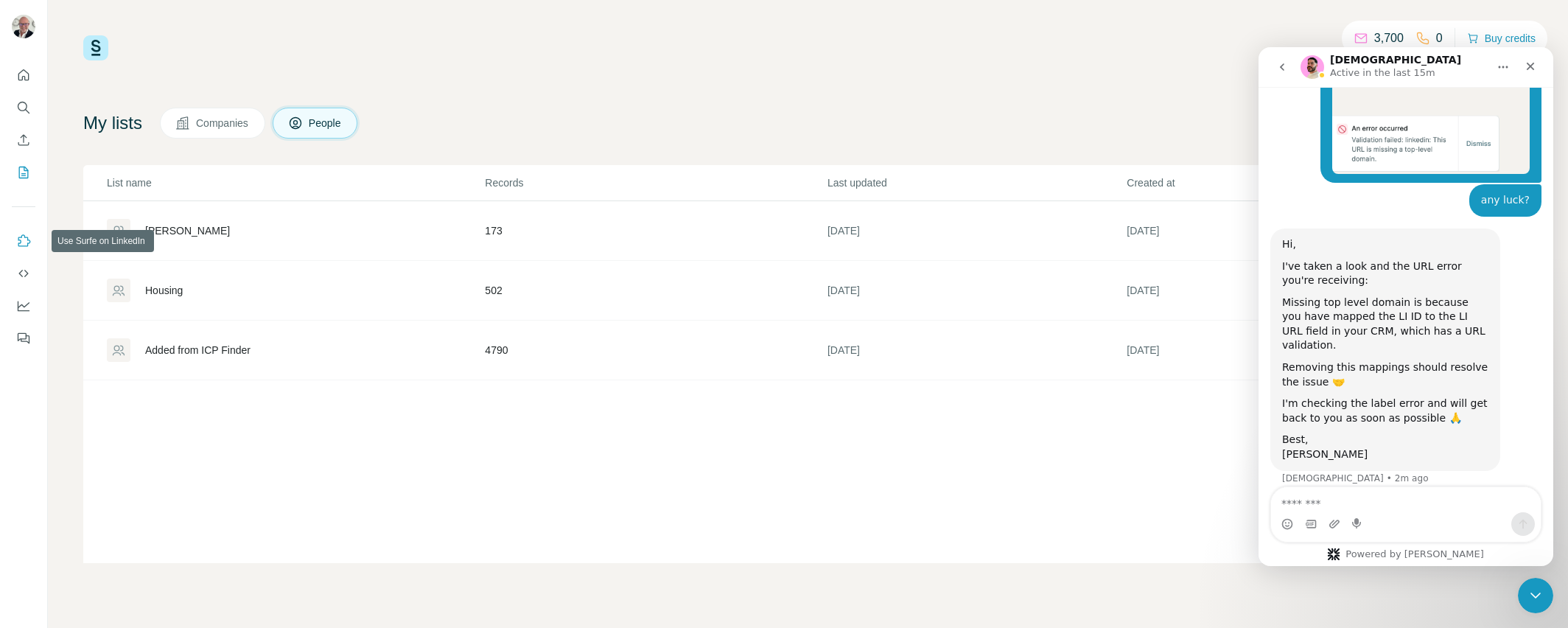
scroll to position [1753, 0]
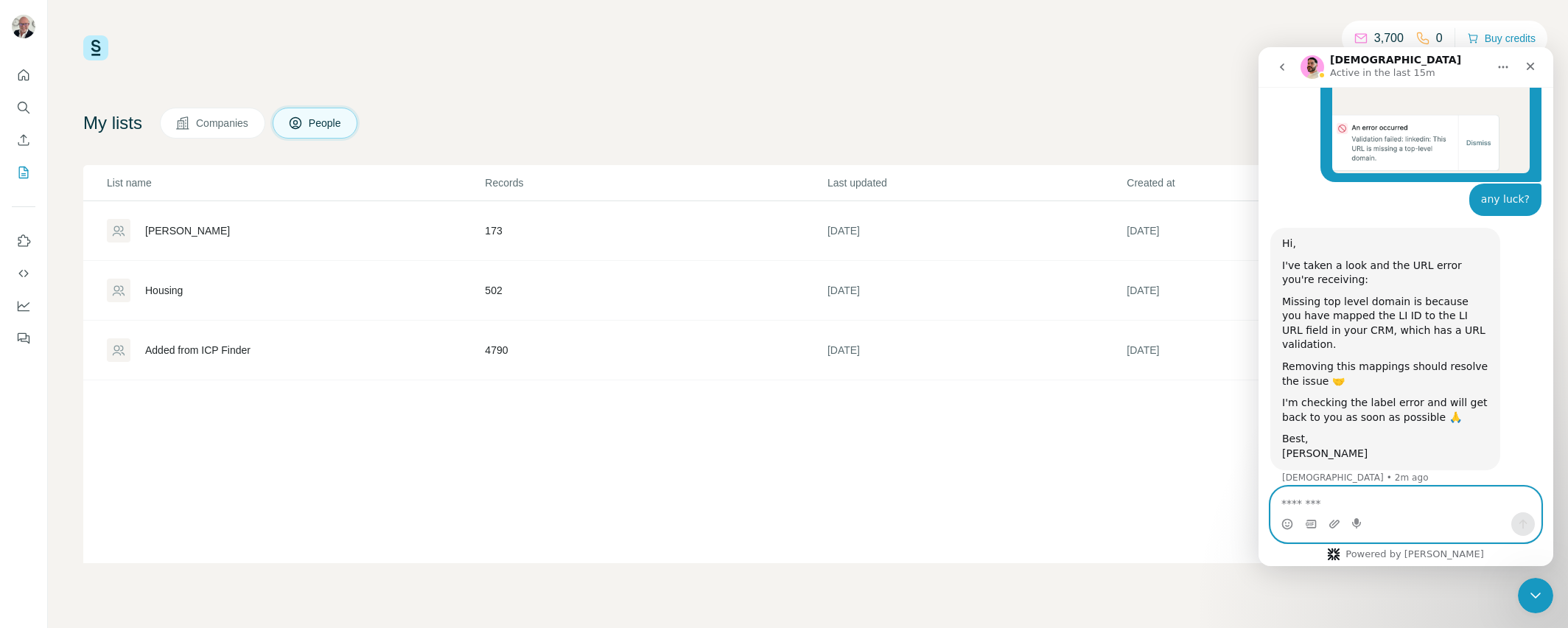
click at [1366, 500] on textarea "Message…" at bounding box center [1406, 500] width 269 height 25
type textarea "**********"
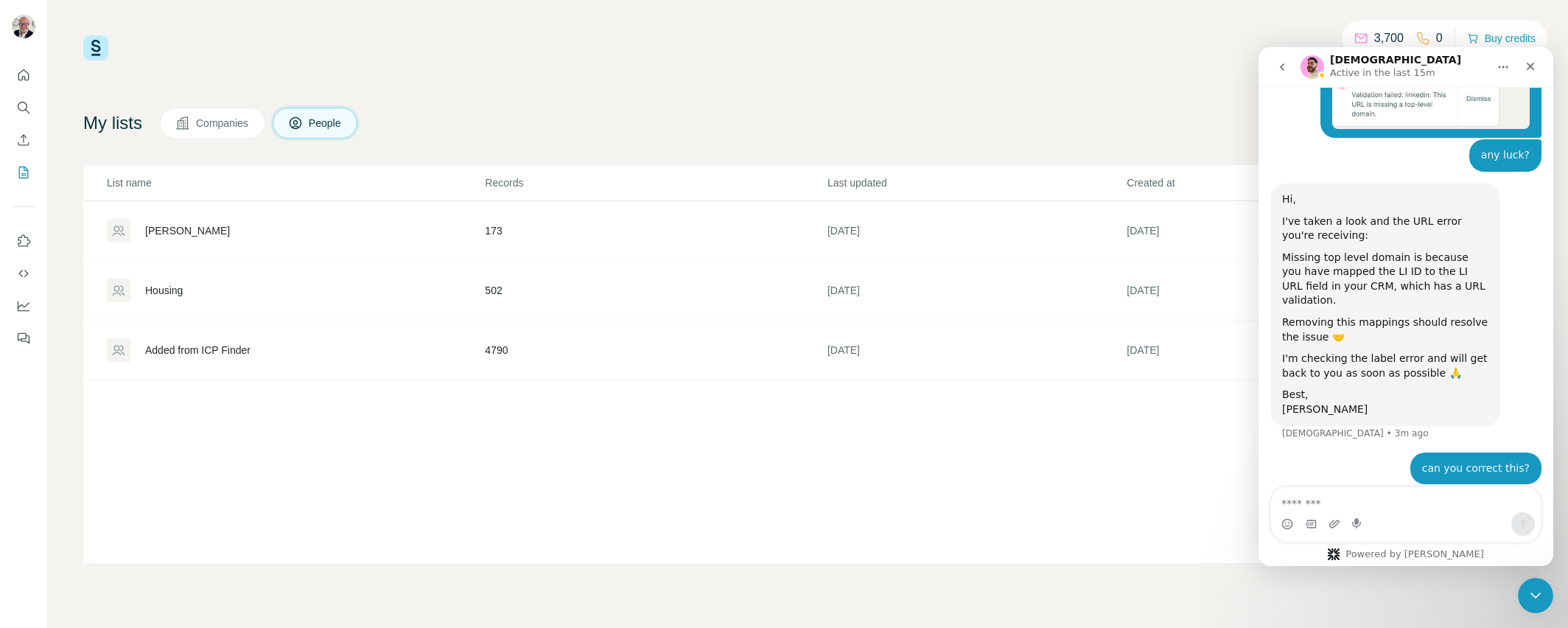
click at [101, 47] on img at bounding box center [96, 48] width 25 height 25
click at [97, 46] on img at bounding box center [96, 48] width 25 height 25
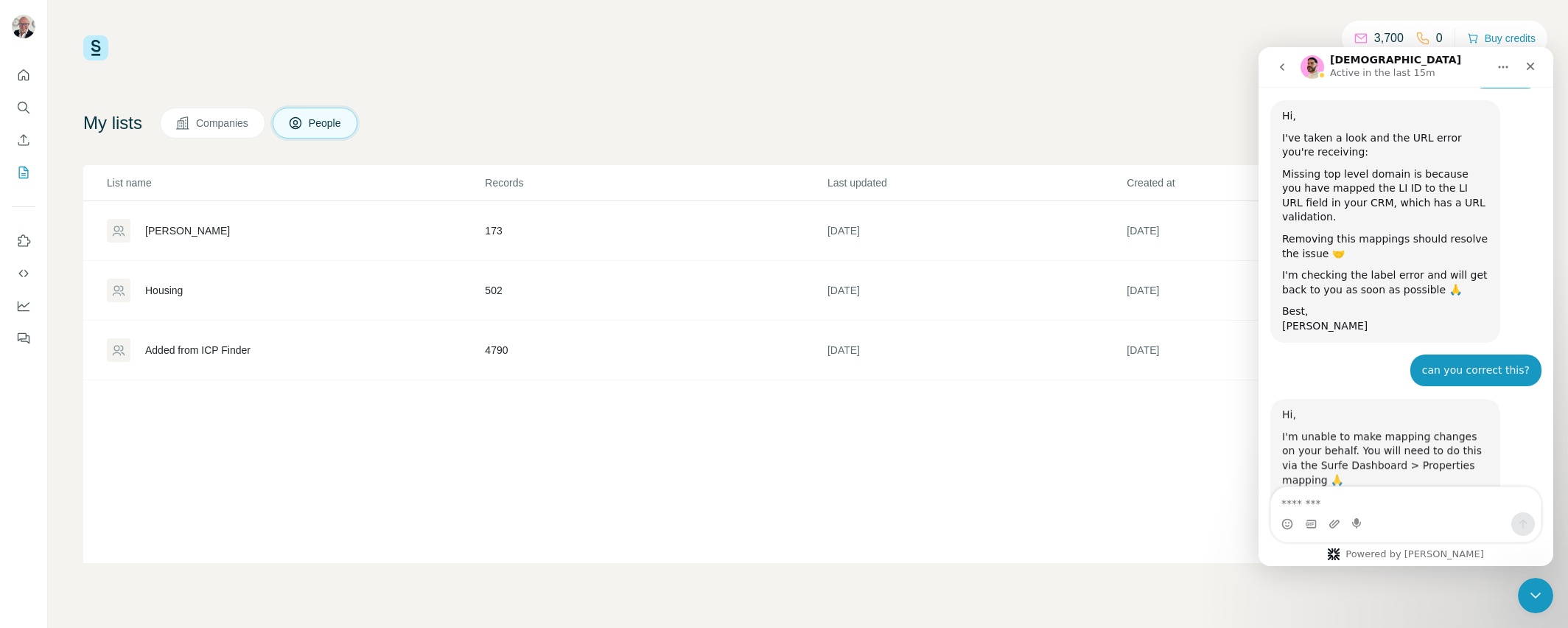
scroll to position [1885, 0]
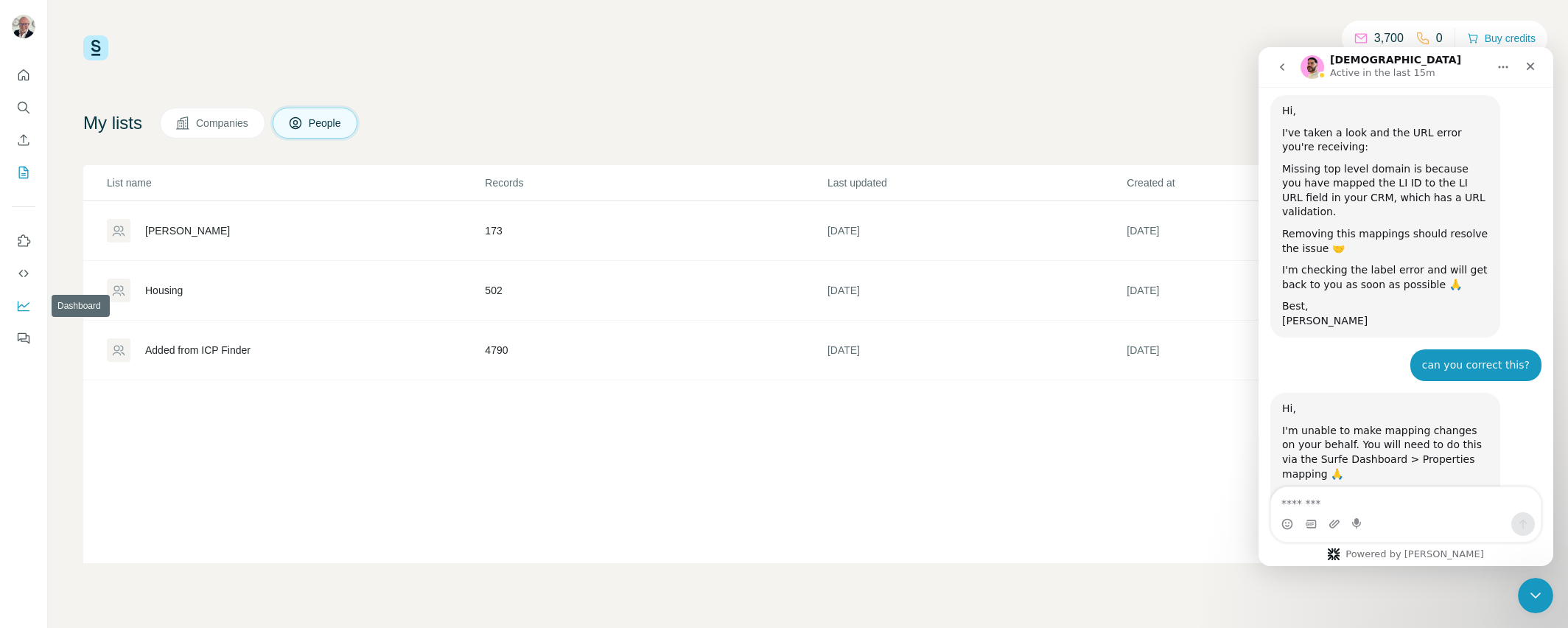
click at [23, 302] on icon "Dashboard" at bounding box center [24, 306] width 14 height 14
click at [1333, 522] on icon "Upload attachment" at bounding box center [1334, 524] width 10 height 8
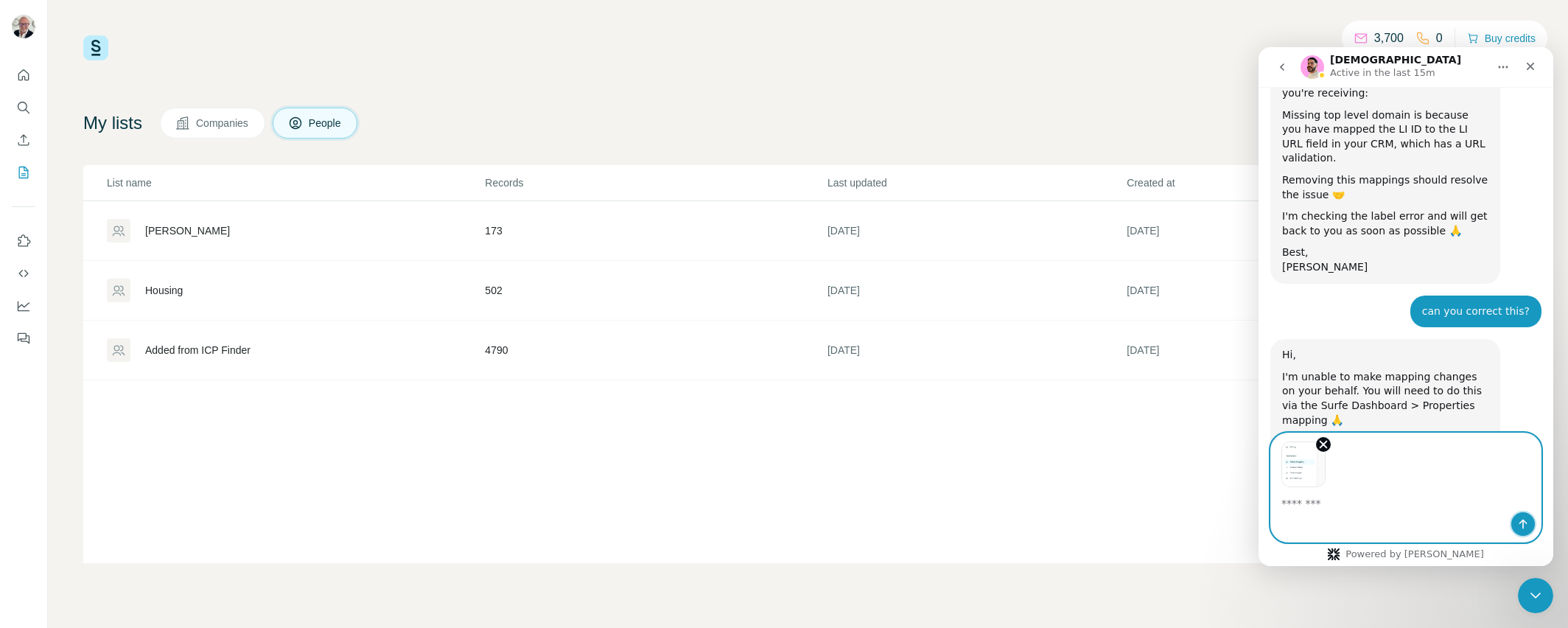
click at [1520, 525] on icon "Send a message…" at bounding box center [1523, 524] width 12 height 12
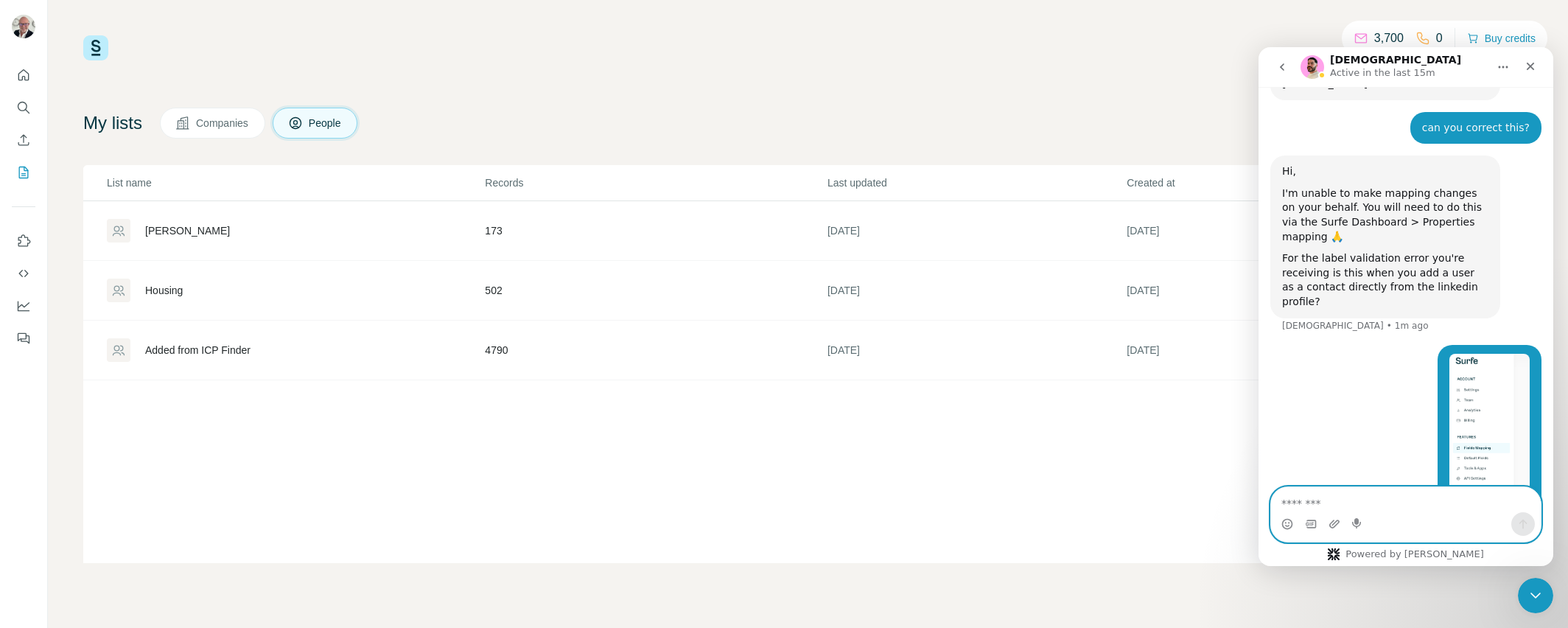
scroll to position [2095, 0]
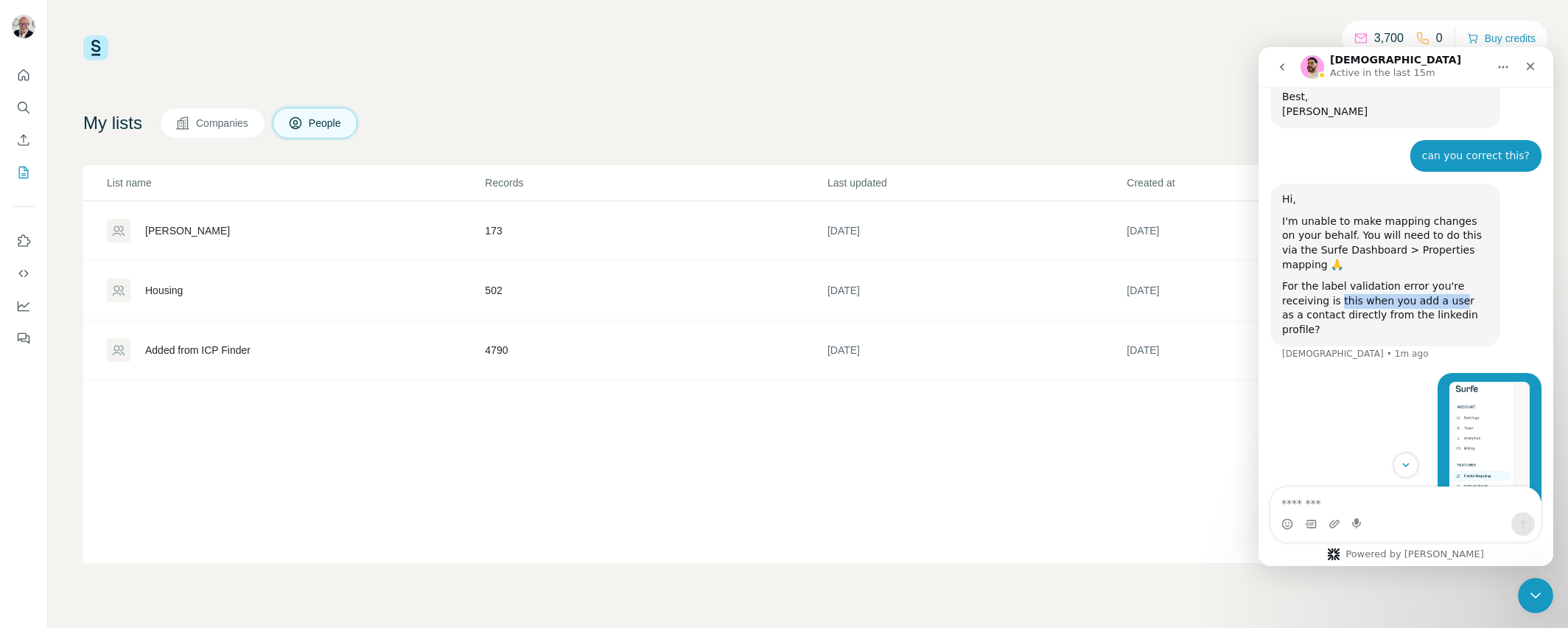
drag, startPoint x: 1350, startPoint y: 214, endPoint x: 1451, endPoint y: 220, distance: 101.2
click at [1451, 280] on div "For the label validation error you're receiving is this when you add a user as …" at bounding box center [1385, 309] width 206 height 58
click at [1384, 280] on div "For the label validation error you're receiving is this when you add a user as …" at bounding box center [1385, 309] width 206 height 58
click at [1313, 508] on textarea "Message…" at bounding box center [1406, 500] width 269 height 25
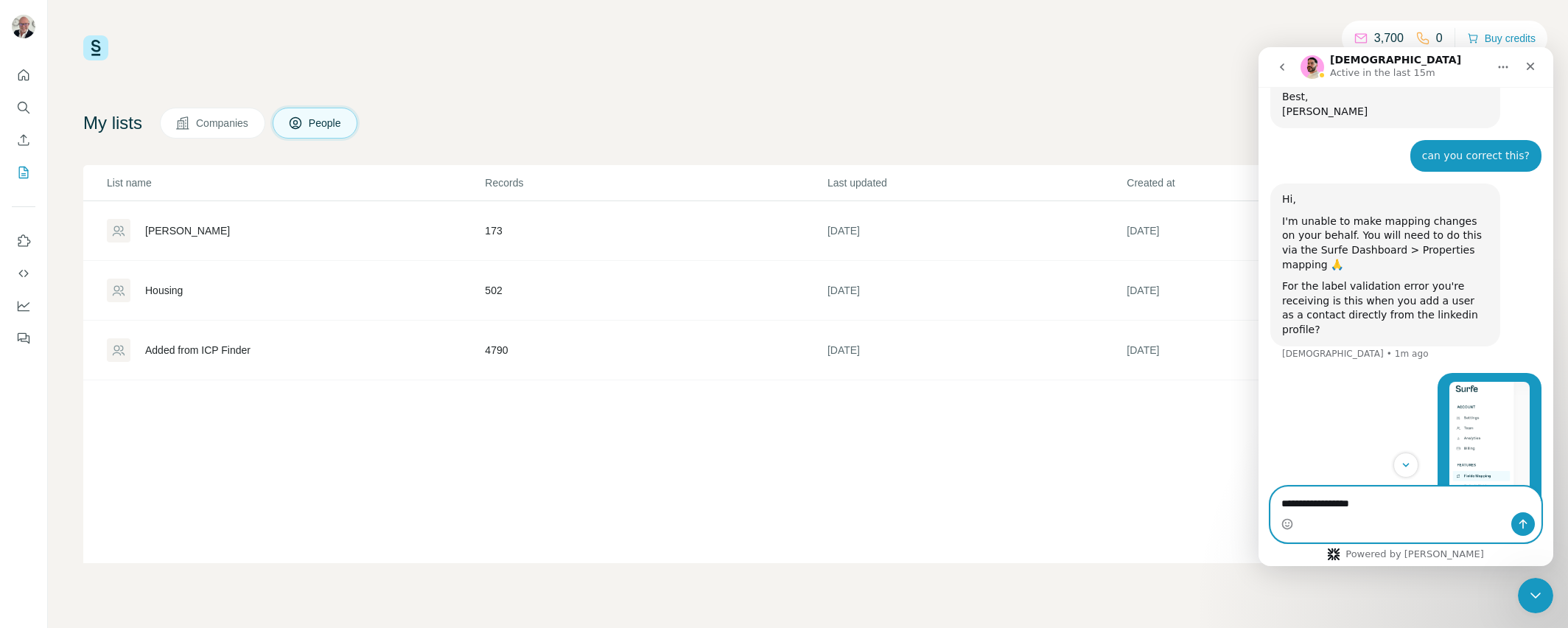
type textarea "**********"
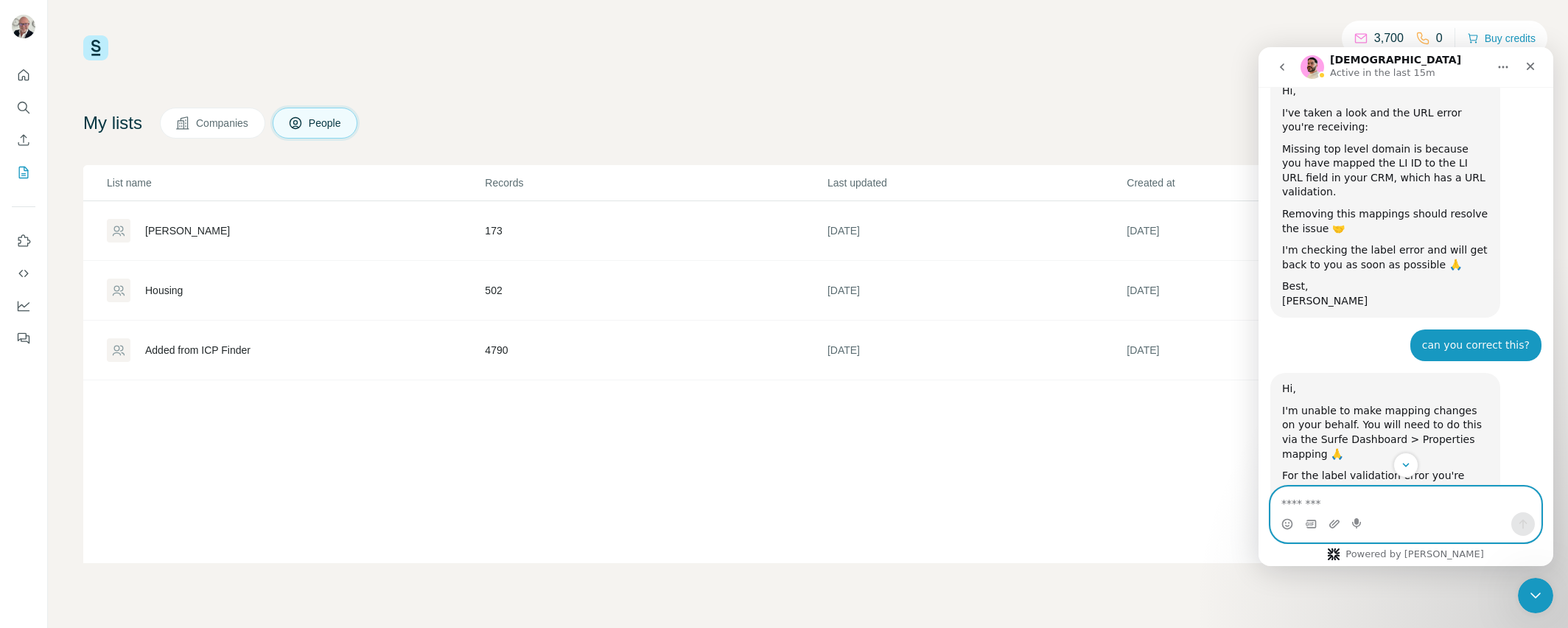
scroll to position [1829, 0]
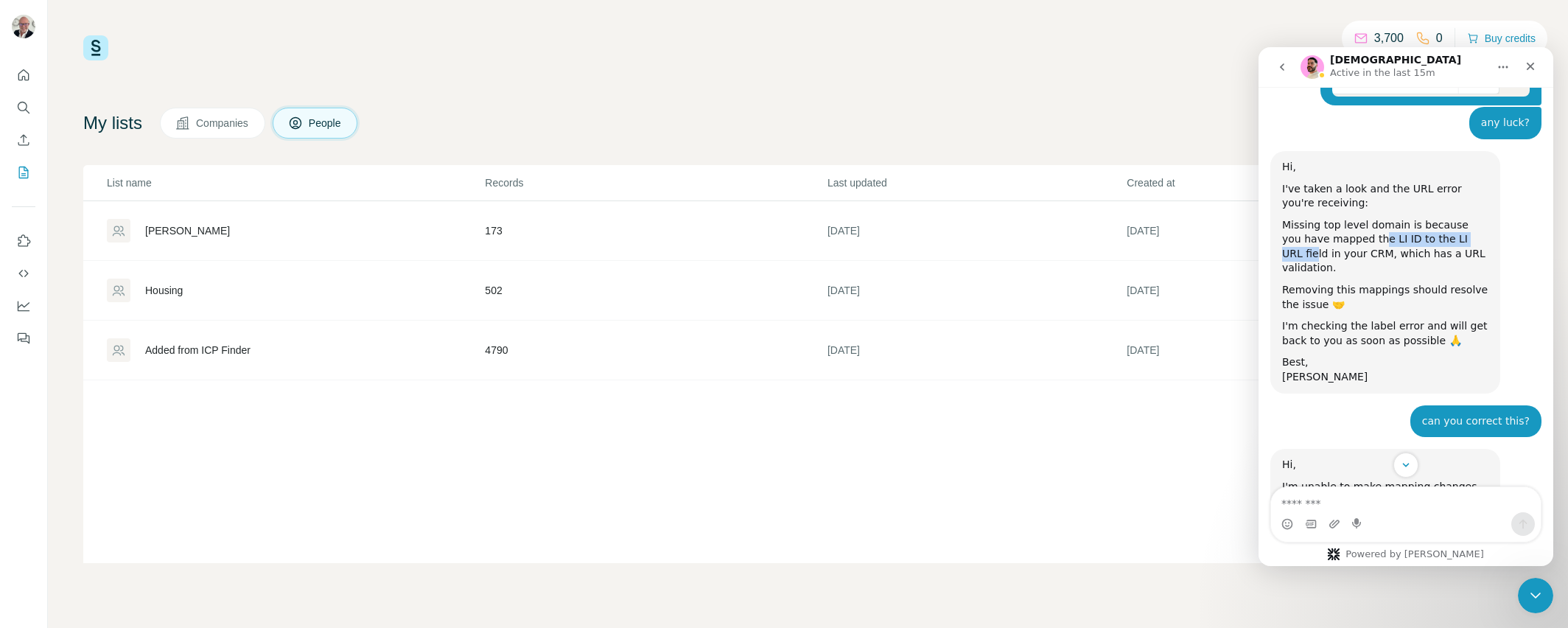
drag, startPoint x: 1361, startPoint y: 183, endPoint x: 1466, endPoint y: 182, distance: 105.0
click at [1466, 218] on div "Missing top level domain is because you have mapped the LI ID to the LI URL fie…" at bounding box center [1385, 247] width 206 height 58
drag, startPoint x: 1370, startPoint y: 180, endPoint x: 1348, endPoint y: 180, distance: 22.0
click at [1348, 218] on div "Missing top level domain is because you have mapped the LI ID to the LI URL fie…" at bounding box center [1385, 247] width 206 height 58
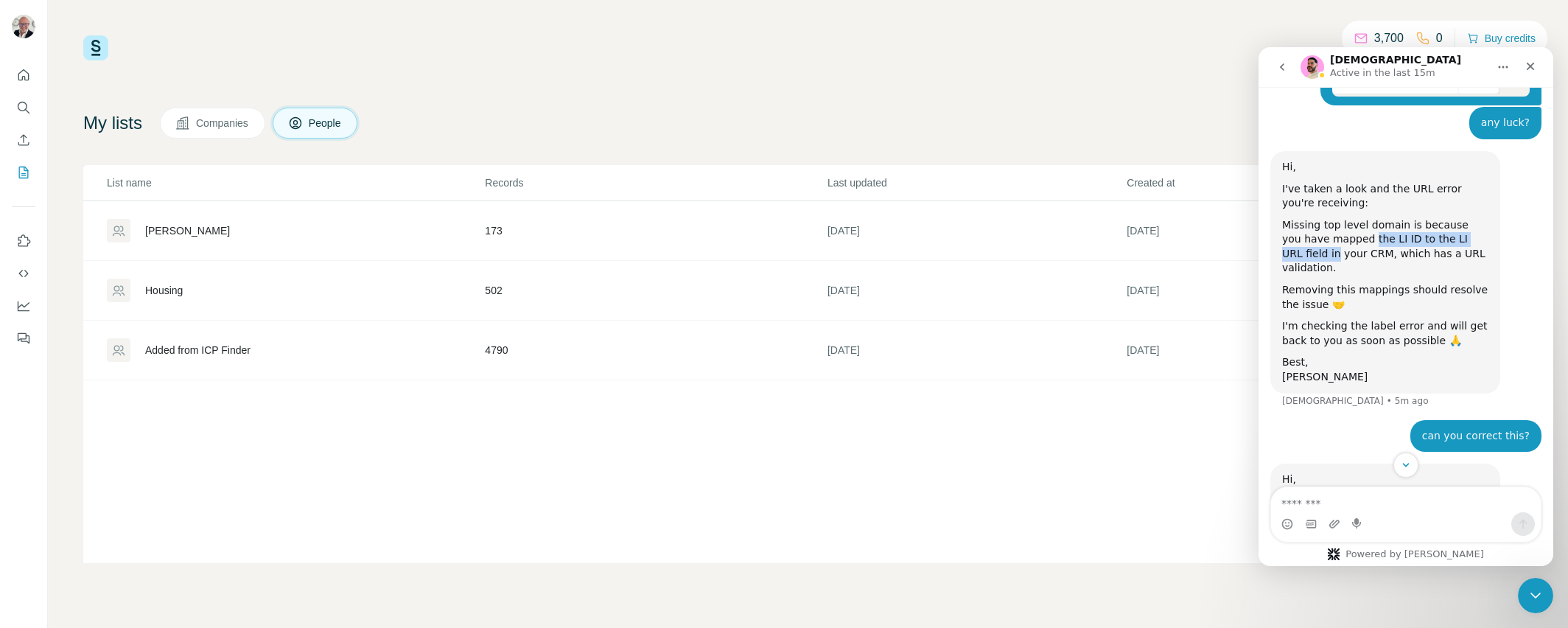
click at [1348, 218] on div "Missing top level domain is because you have mapped the LI ID to the LI URL fie…" at bounding box center [1385, 247] width 206 height 58
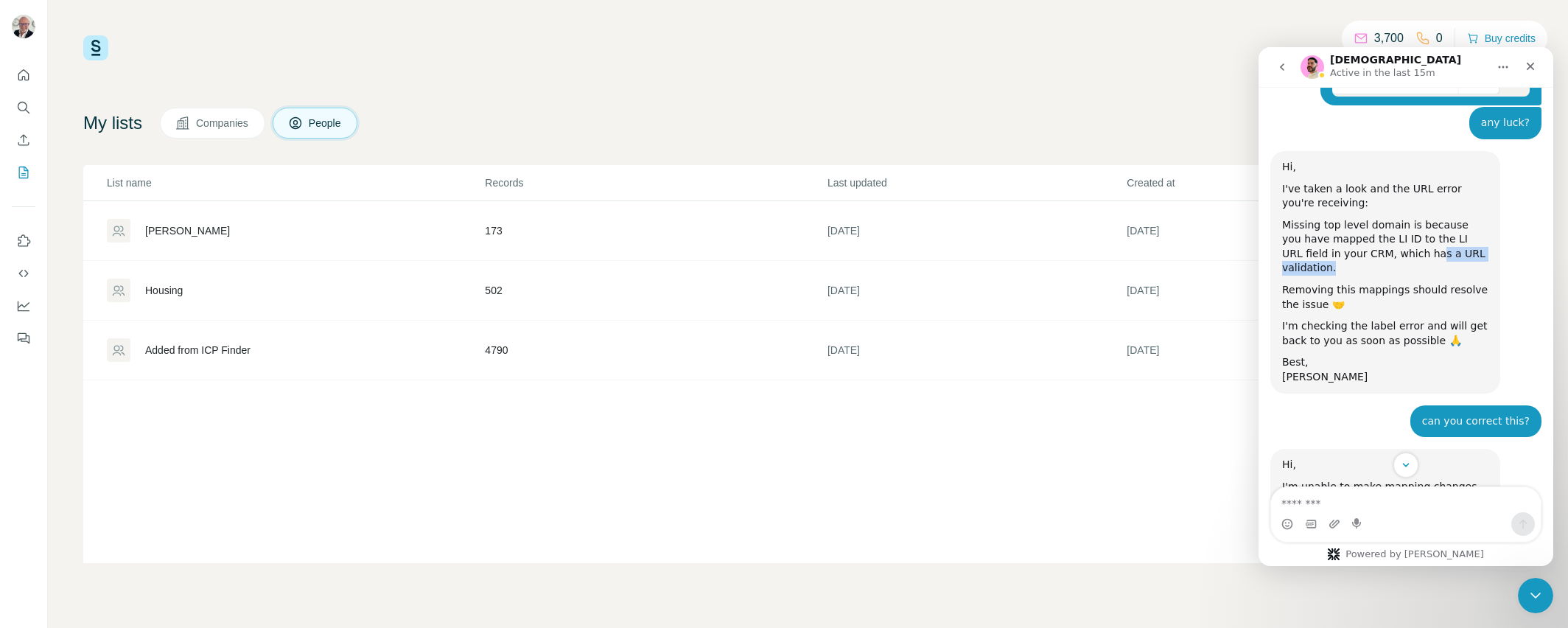
drag, startPoint x: 1454, startPoint y: 202, endPoint x: 1525, endPoint y: 200, distance: 71.0
click at [1509, 200] on div "Hi, I've taken a look and the URL error you're receiving: Missing top level dom…" at bounding box center [1406, 278] width 271 height 254
click at [1416, 218] on div "Missing top level domain is because you have mapped the LI ID to the LI URL fie…" at bounding box center [1385, 247] width 206 height 58
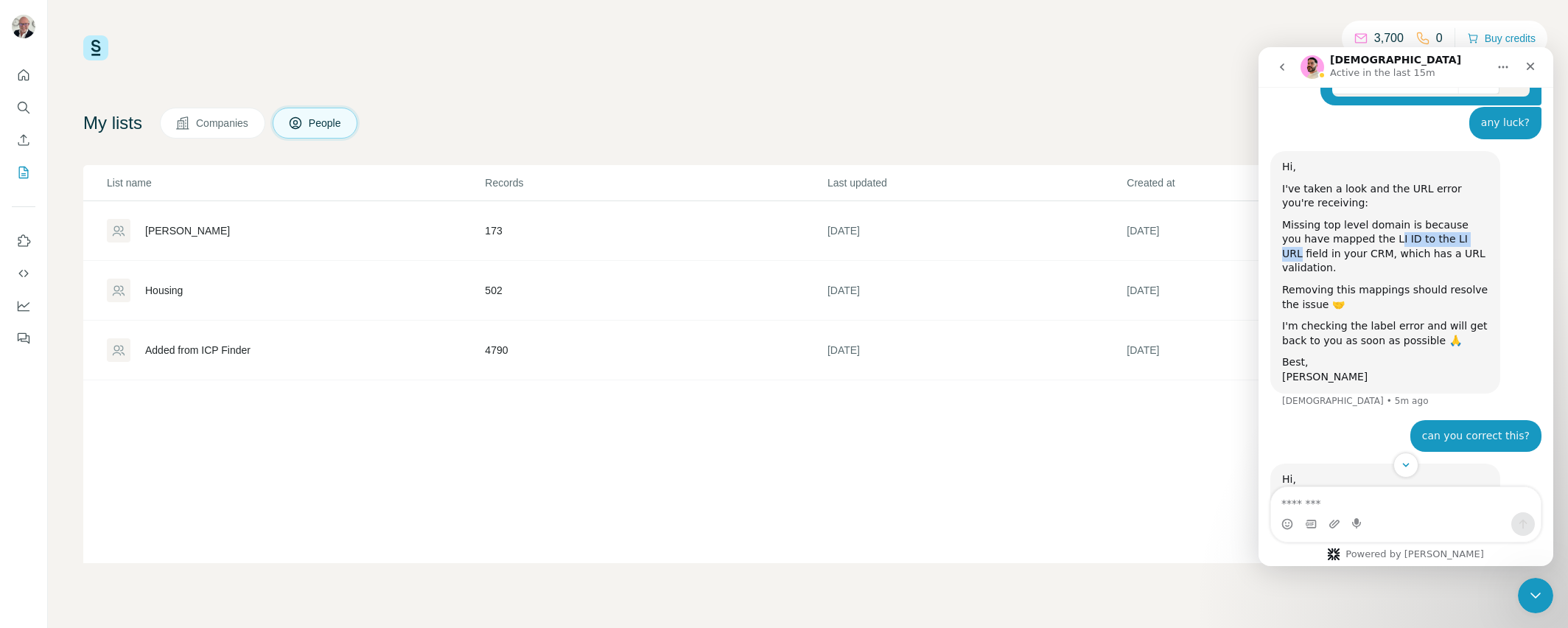
drag, startPoint x: 1412, startPoint y: 180, endPoint x: 1458, endPoint y: 180, distance: 46.0
click at [1458, 218] on div "Missing top level domain is because you have mapped the LI ID to the LI URL fie…" at bounding box center [1385, 247] width 206 height 58
drag, startPoint x: 1276, startPoint y: 203, endPoint x: 1395, endPoint y: 229, distance: 121.8
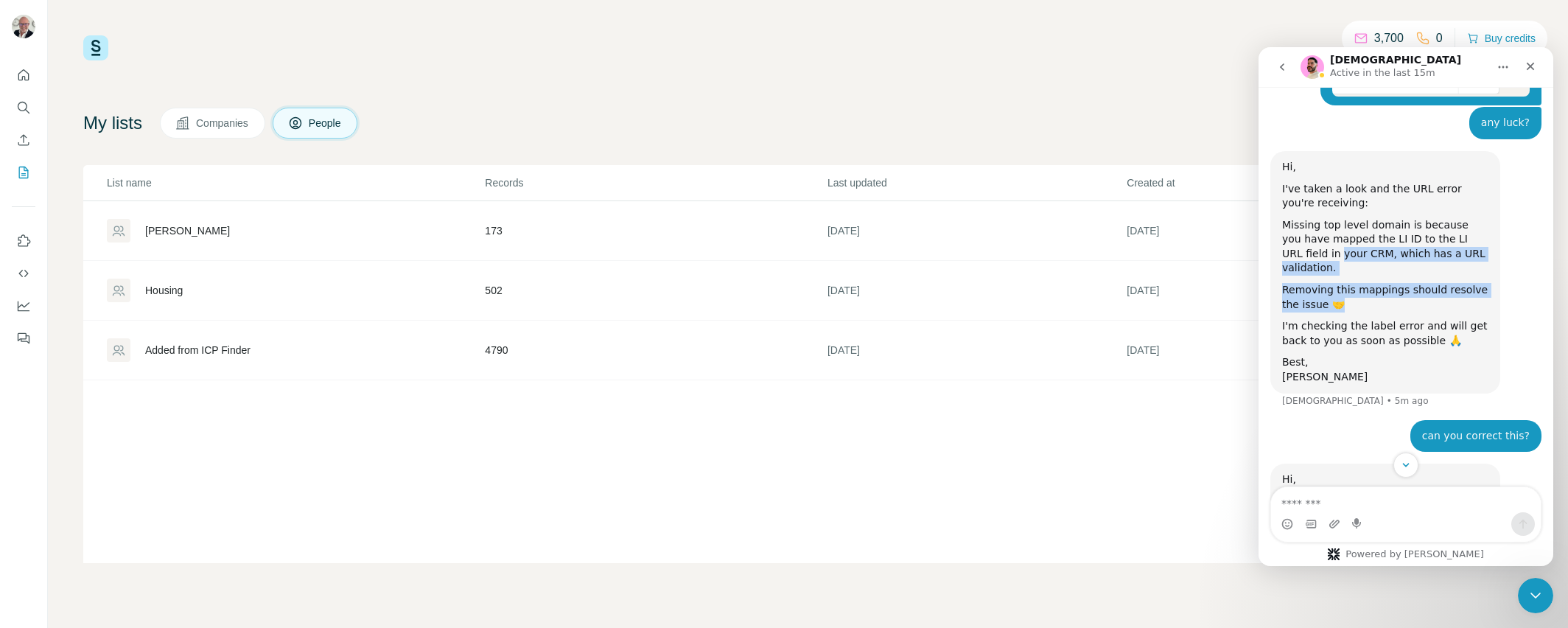
click at [1395, 283] on div "Removing this mappings should resolve the issue 🤝" at bounding box center [1385, 298] width 206 height 29
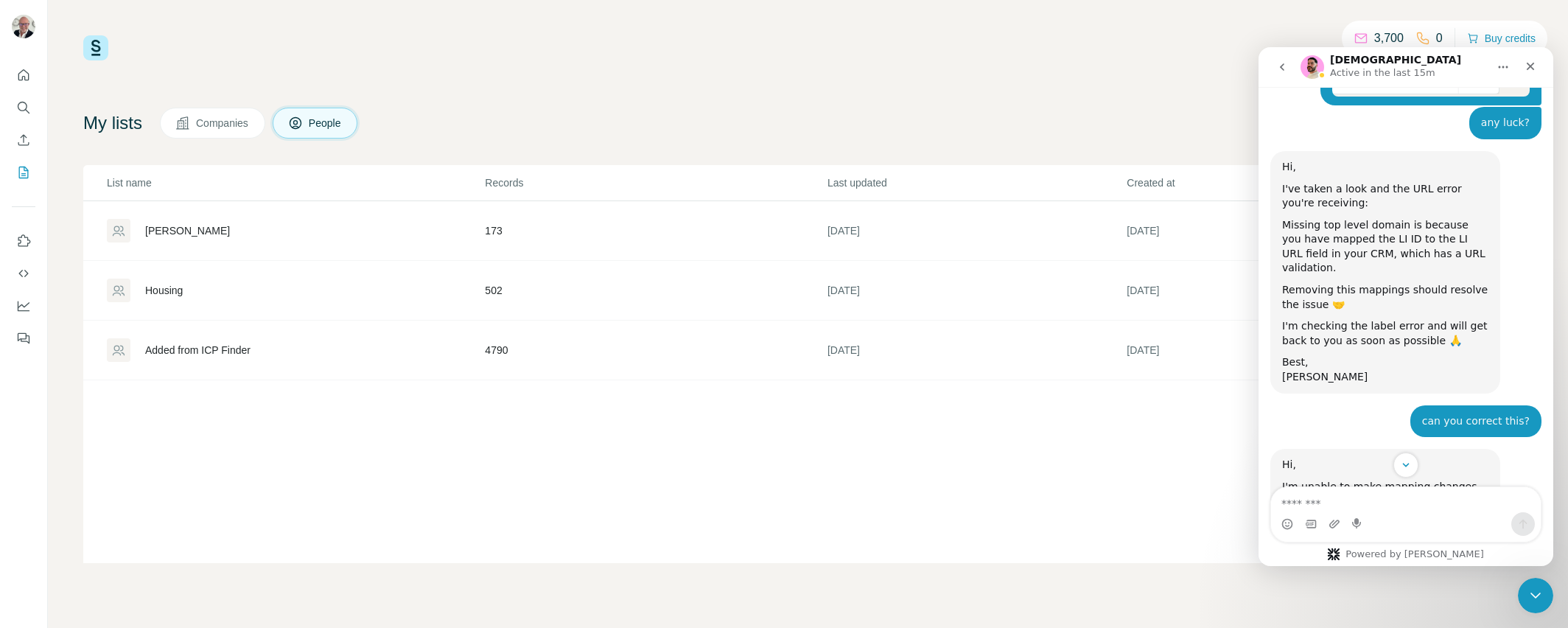
click at [1309, 283] on div "Removing this mappings should resolve the issue 🤝" at bounding box center [1385, 298] width 206 height 29
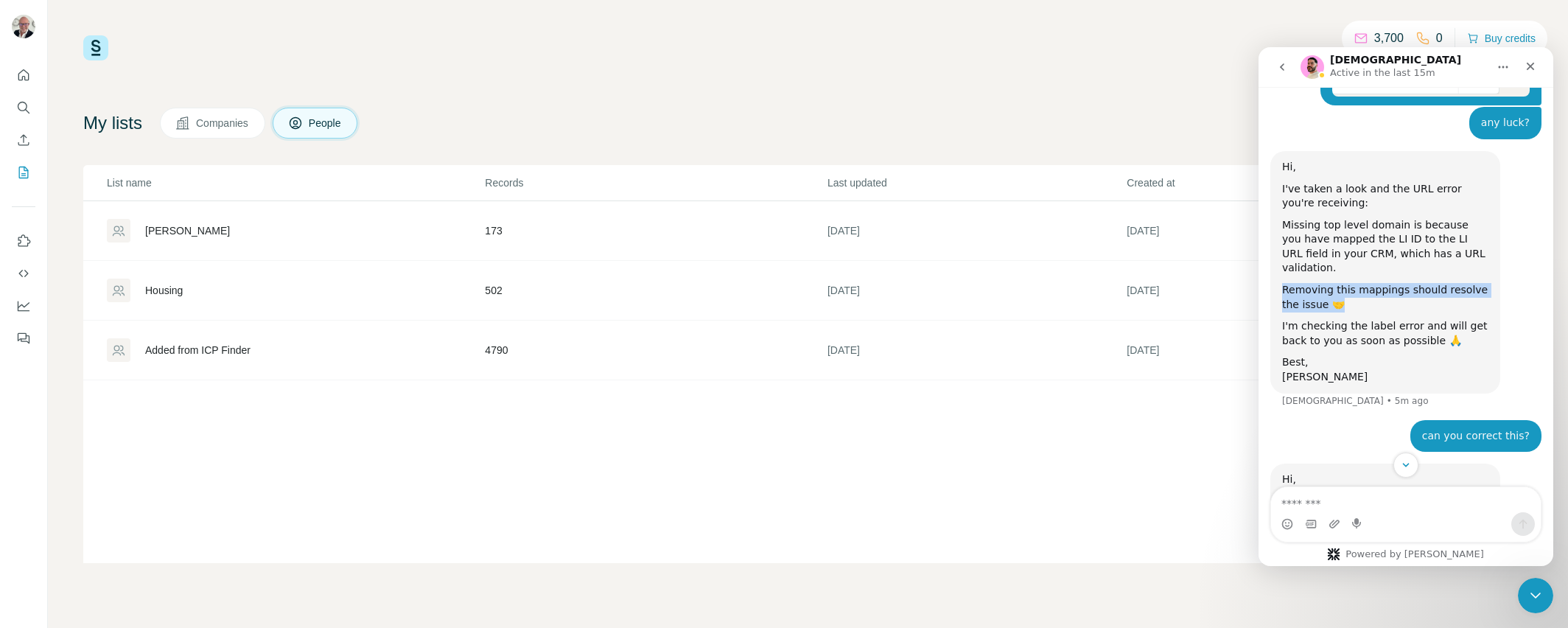
drag, startPoint x: 1284, startPoint y: 217, endPoint x: 1361, endPoint y: 233, distance: 78.6
click at [1361, 283] on div "Removing this mappings should resolve the issue 🤝" at bounding box center [1385, 298] width 206 height 29
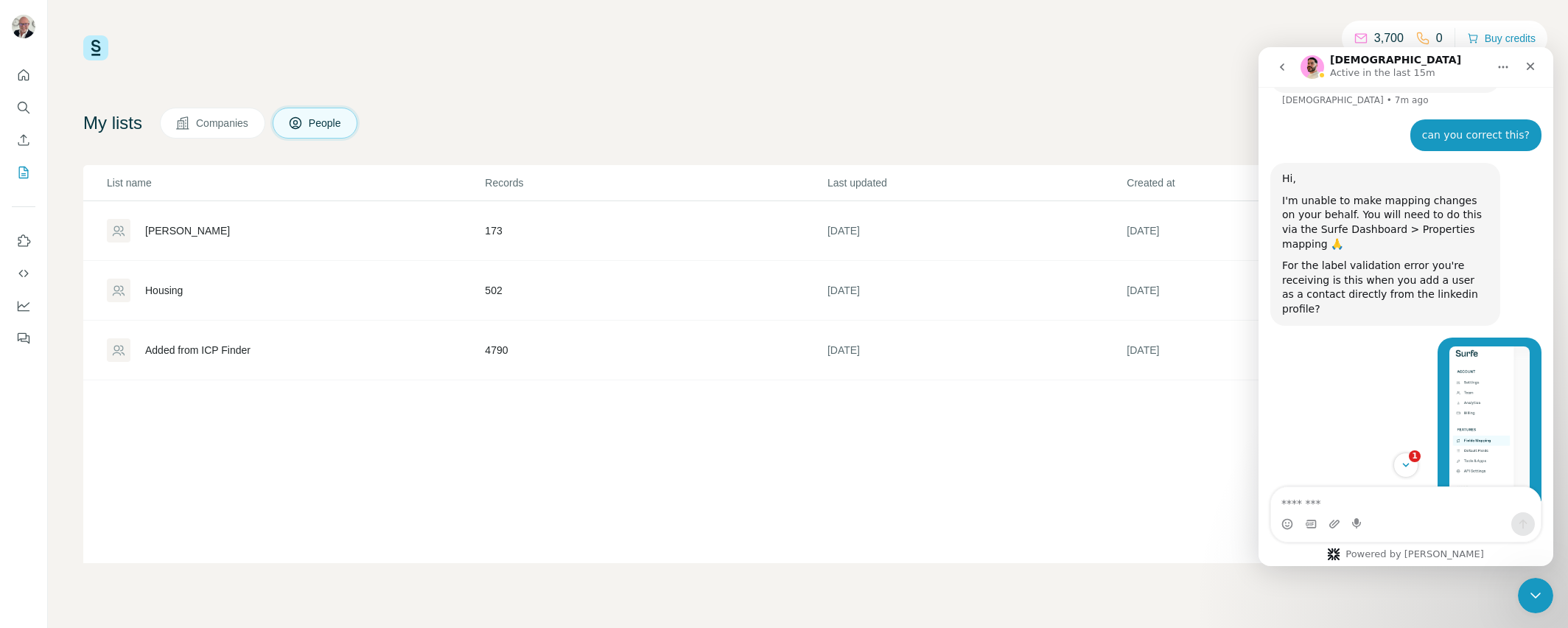
scroll to position [2308, 0]
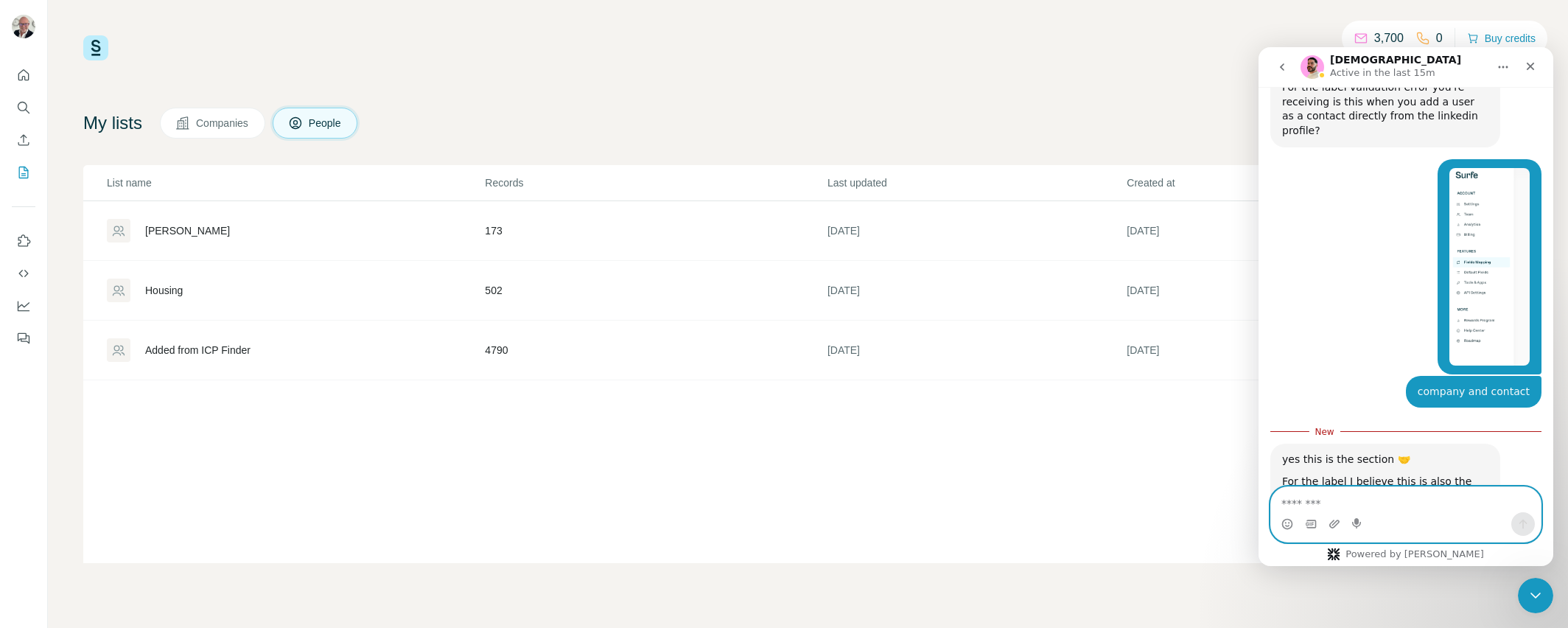
click at [1370, 504] on textarea "Message…" at bounding box center [1406, 500] width 269 height 25
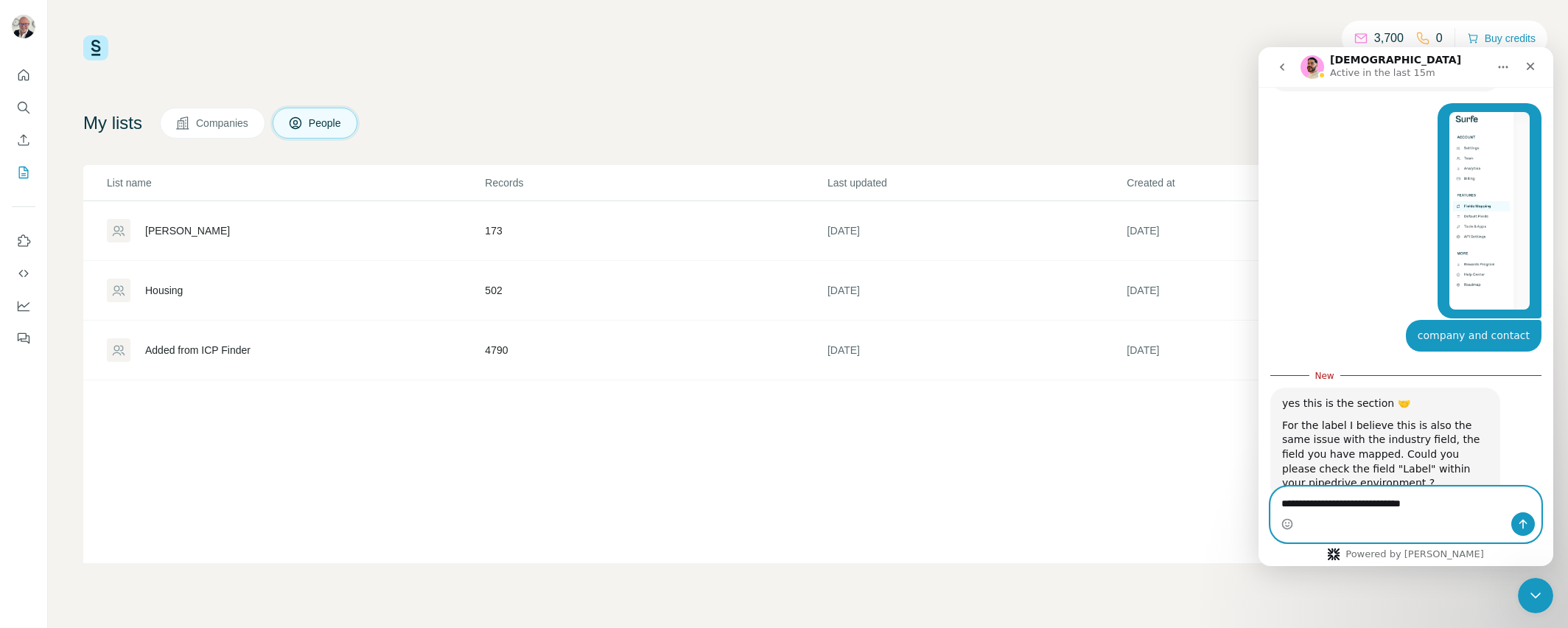
scroll to position [2365, 0]
type textarea "**********"
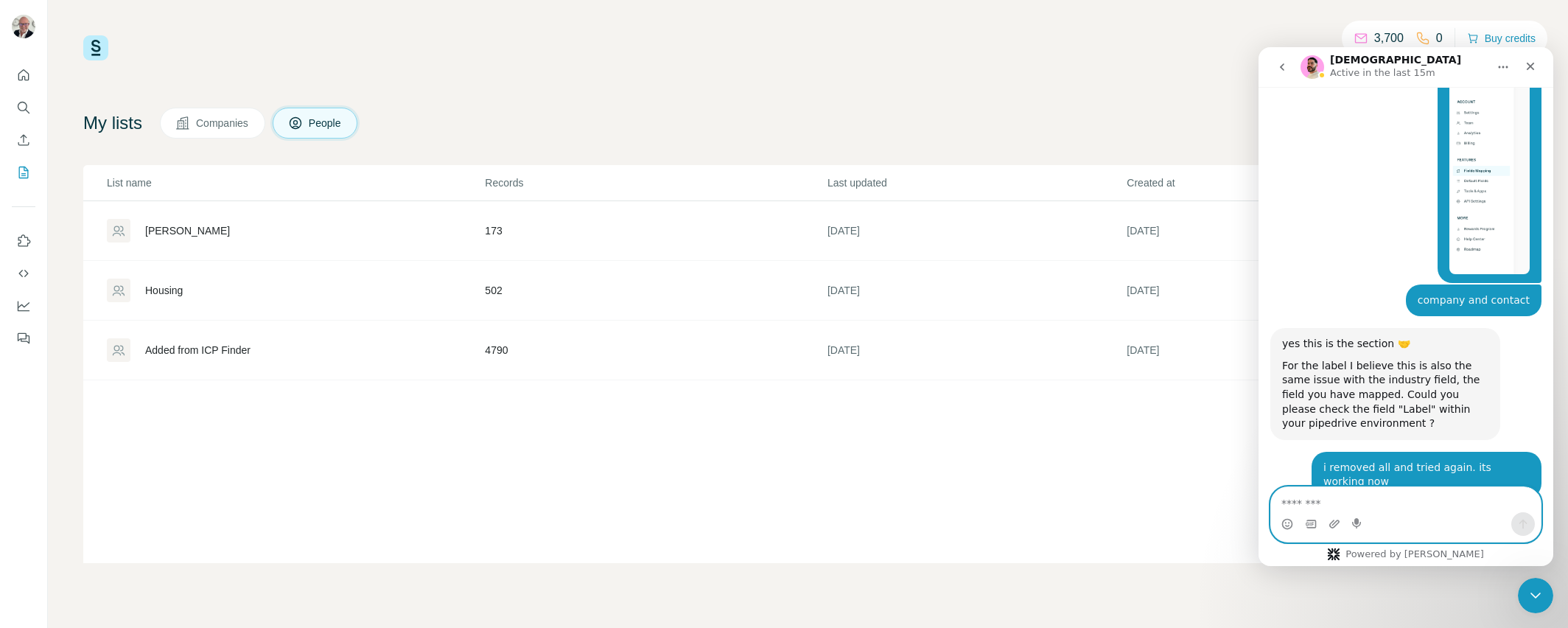
scroll to position [2438, 0]
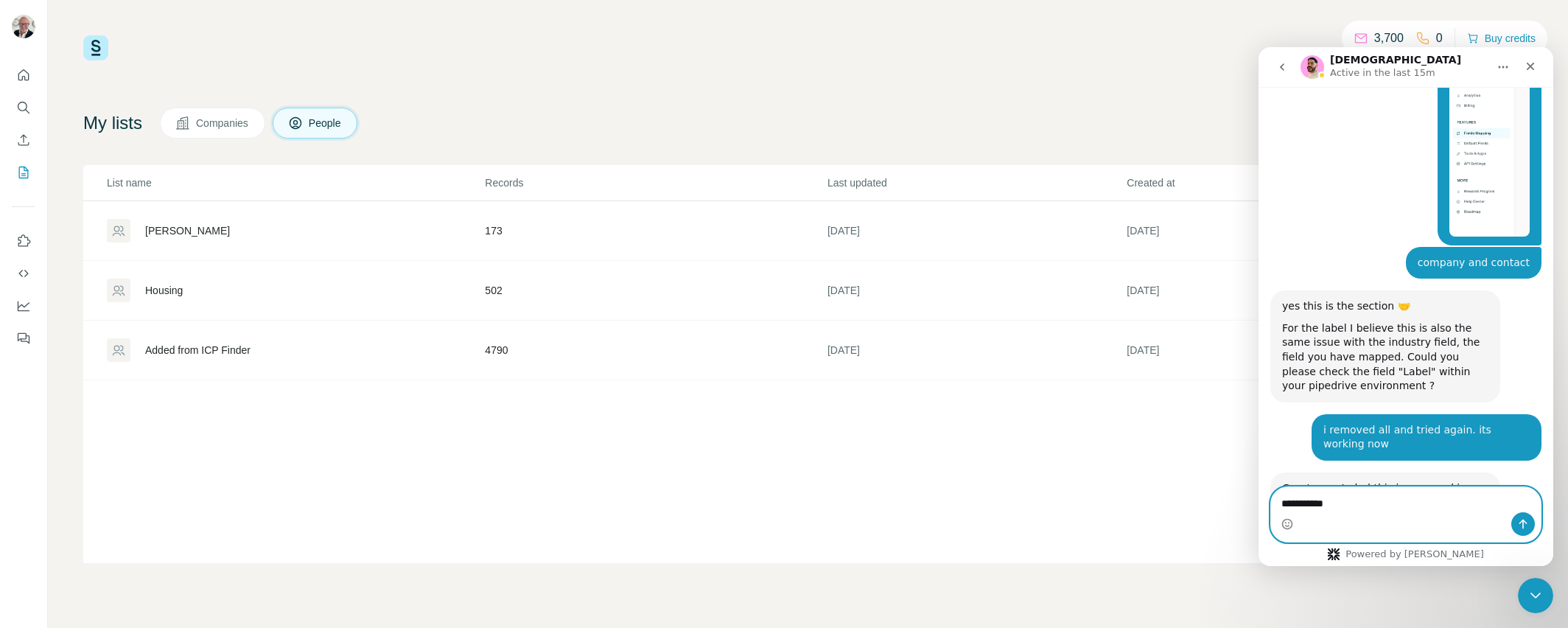
type textarea "**********"
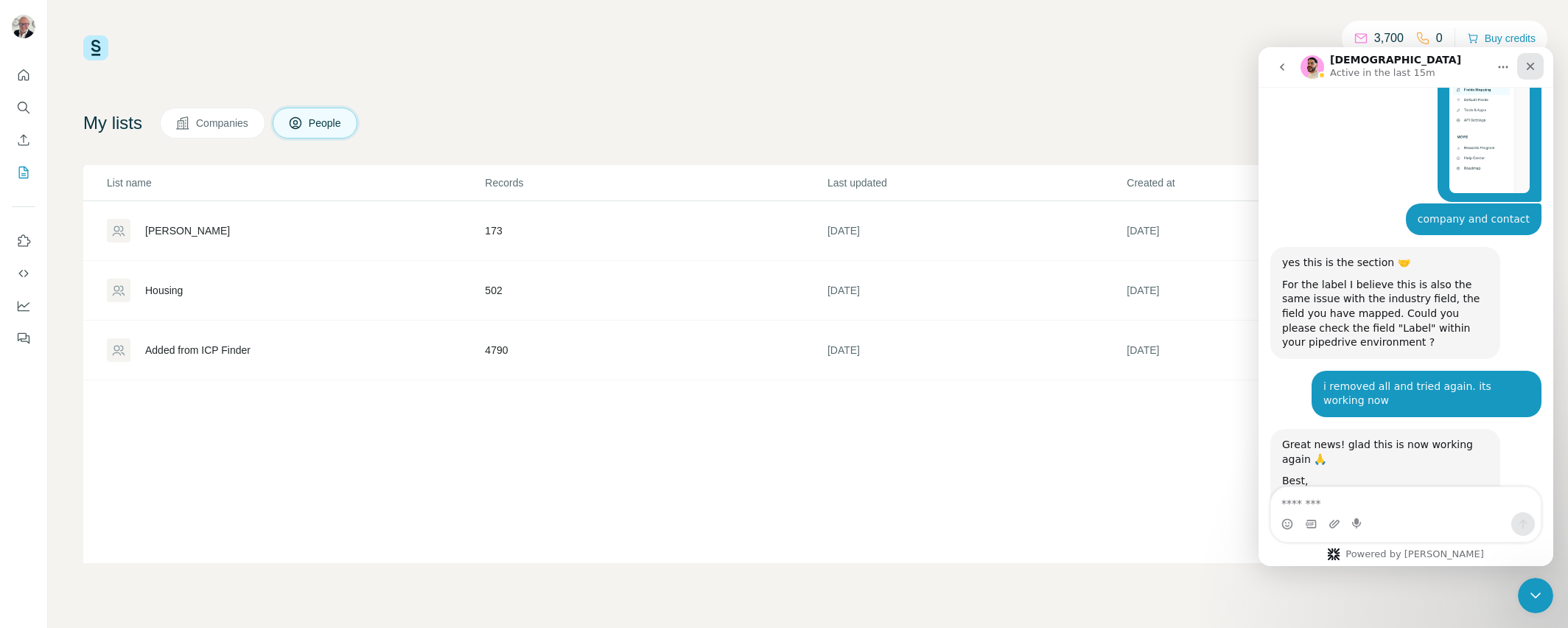
click at [1527, 73] on div "Close" at bounding box center [1530, 66] width 26 height 26
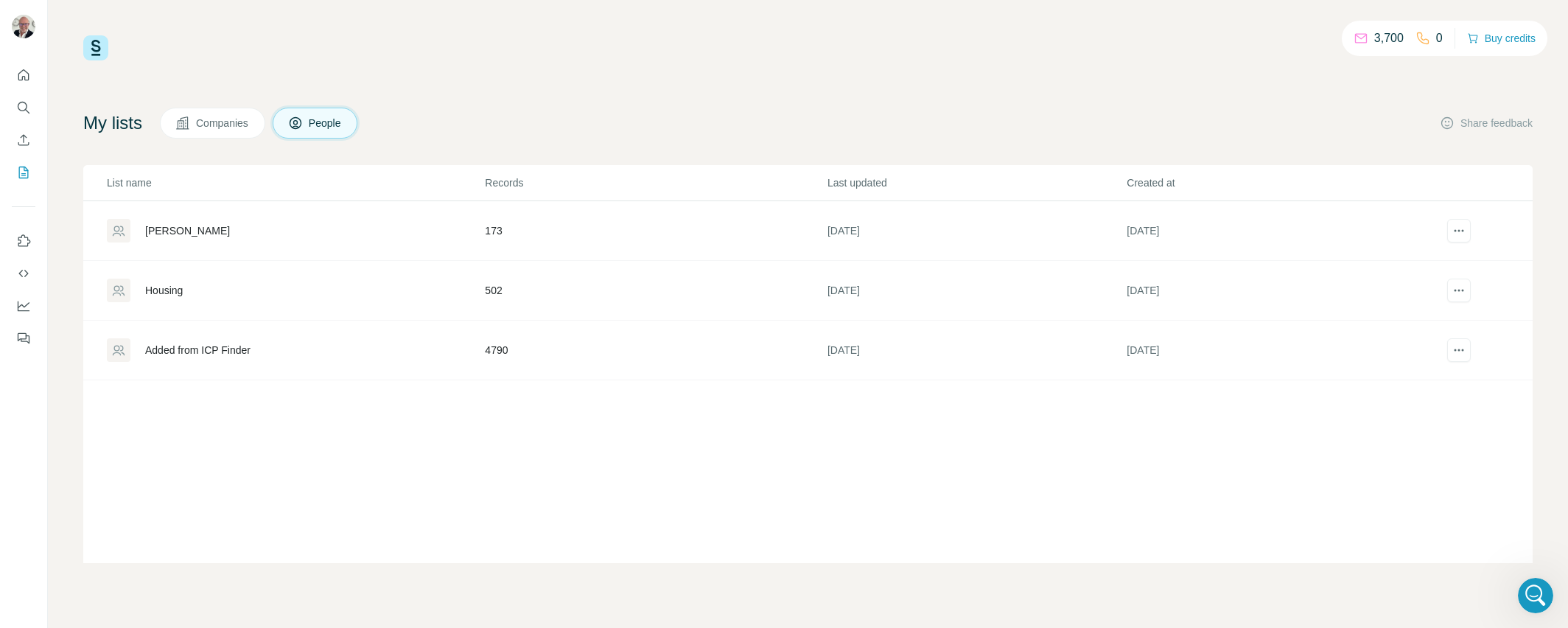
scroll to position [2467, 0]
click at [1547, 588] on div "Open Intercom Messenger" at bounding box center [1534, 594] width 49 height 49
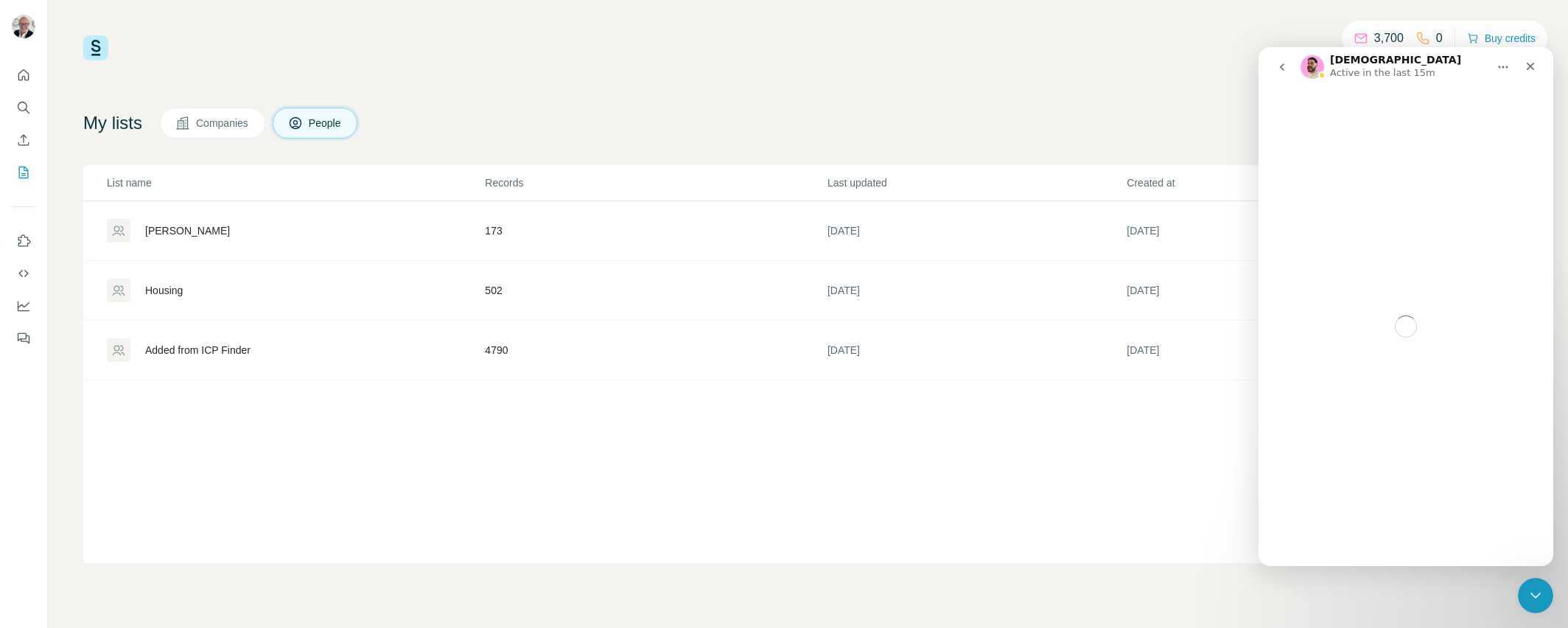
click at [1421, 74] on p "Active in the last 15m" at bounding box center [1383, 73] width 106 height 14
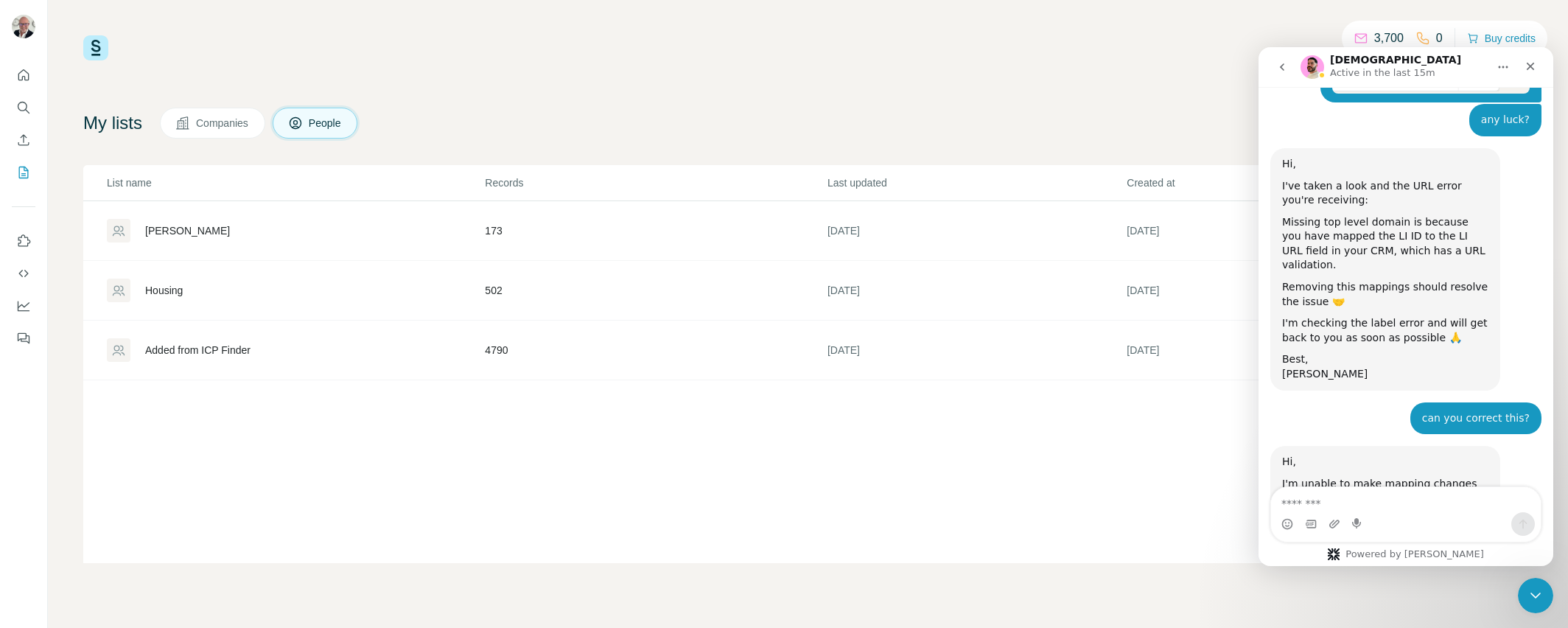
click at [1503, 62] on icon "Home" at bounding box center [1503, 67] width 12 height 12
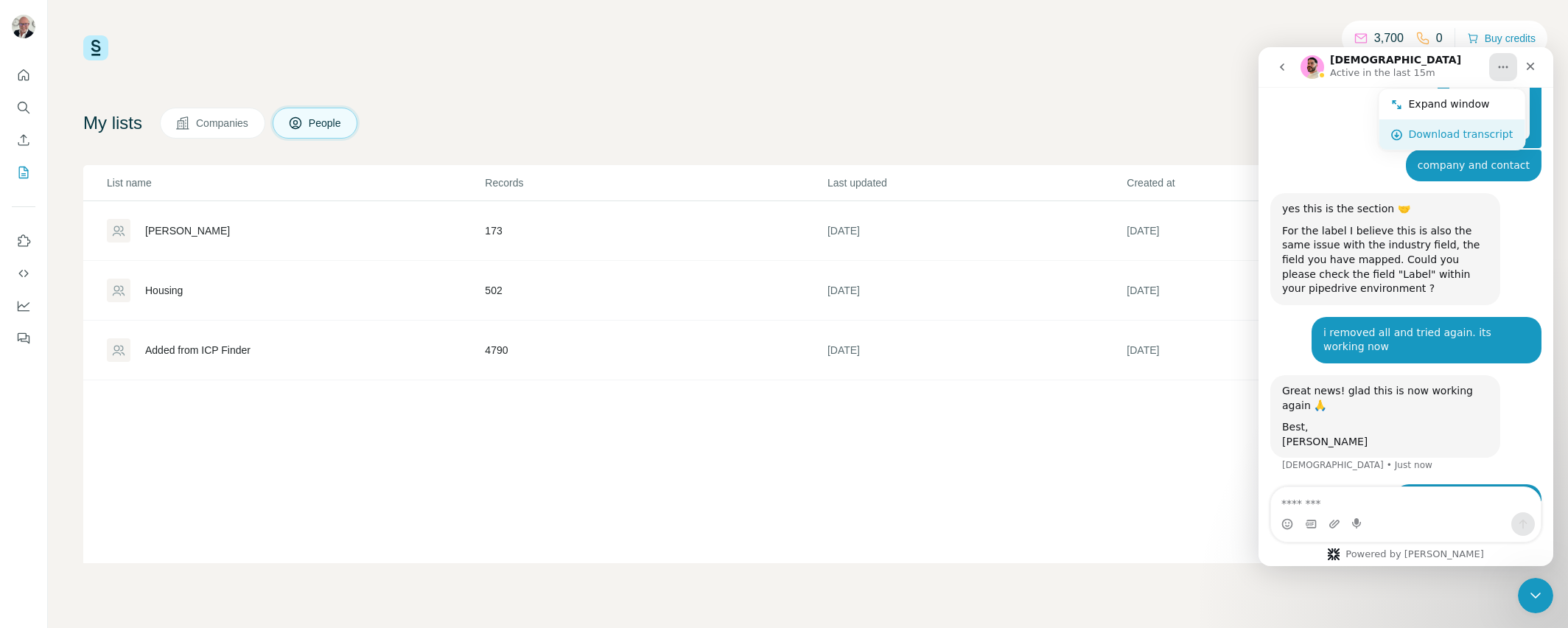
scroll to position [2523, 0]
click at [1488, 131] on div "Download transcript" at bounding box center [1461, 134] width 105 height 15
click at [1545, 71] on nav "Christian Active in the last 15m" at bounding box center [1406, 67] width 295 height 40
click at [1541, 70] on div "Close" at bounding box center [1530, 66] width 26 height 26
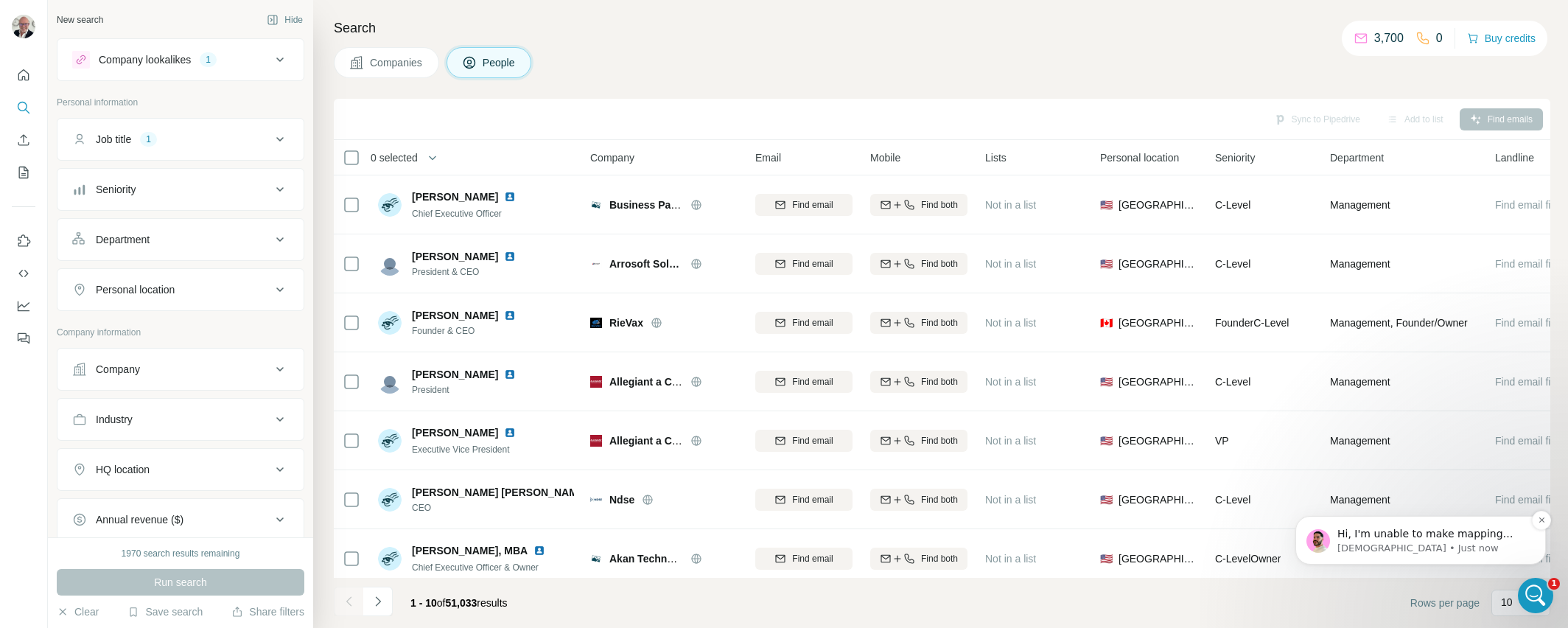
click at [1417, 532] on p "Hi, I'm unable to make mapping changes on your behalf. You will need to do this…" at bounding box center [1432, 535] width 190 height 14
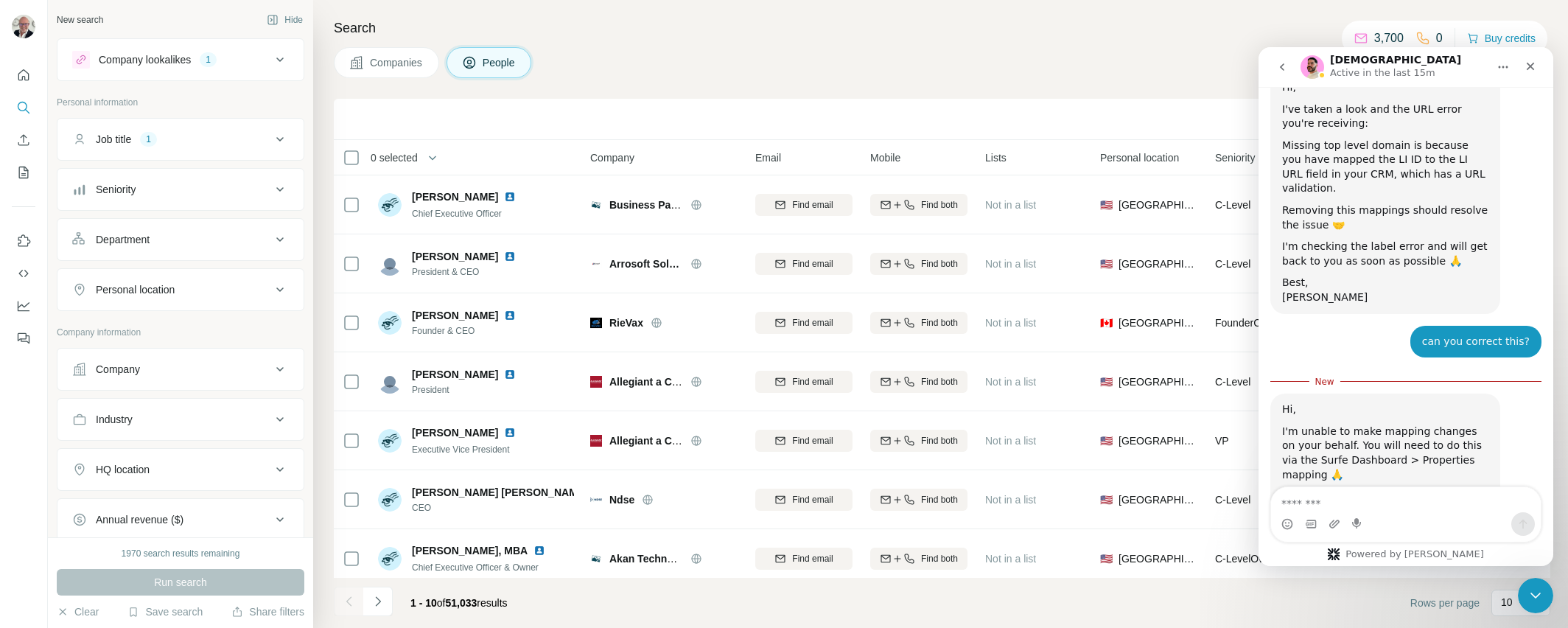
scroll to position [1909, 0]
click at [25, 307] on icon "Dashboard" at bounding box center [24, 306] width 14 height 14
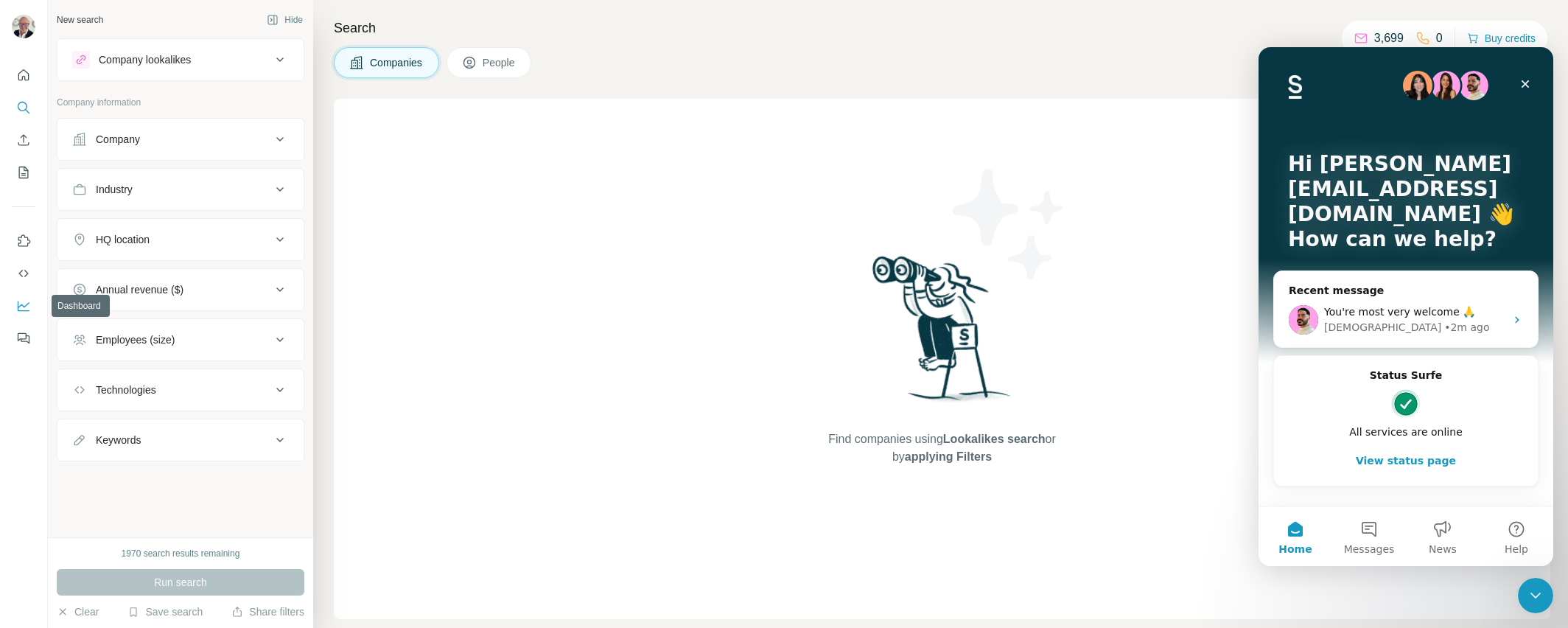
click at [26, 311] on icon "Dashboard" at bounding box center [24, 306] width 12 height 10
